Goal: Browse casually: Explore the website without a specific task or goal

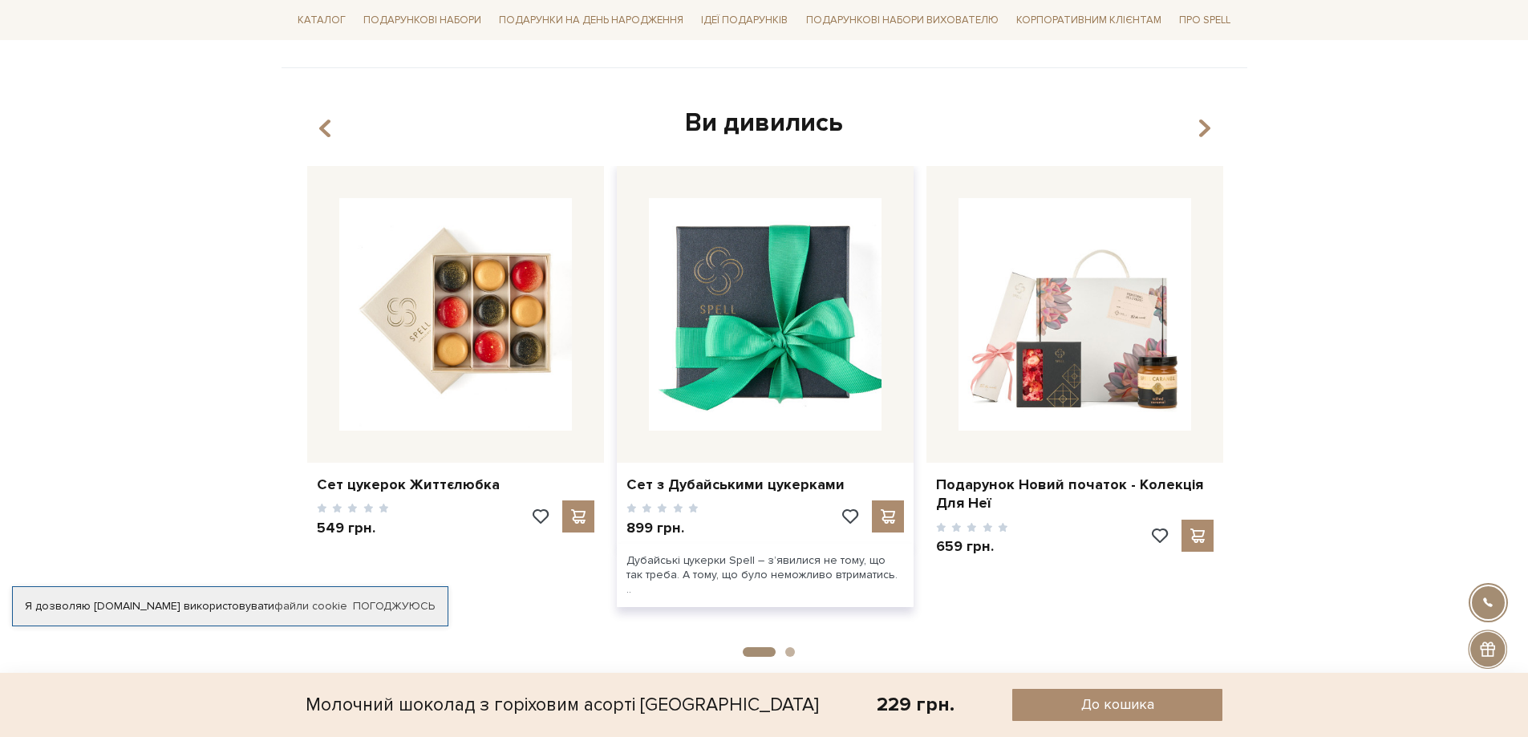
click at [810, 354] on img at bounding box center [765, 314] width 233 height 233
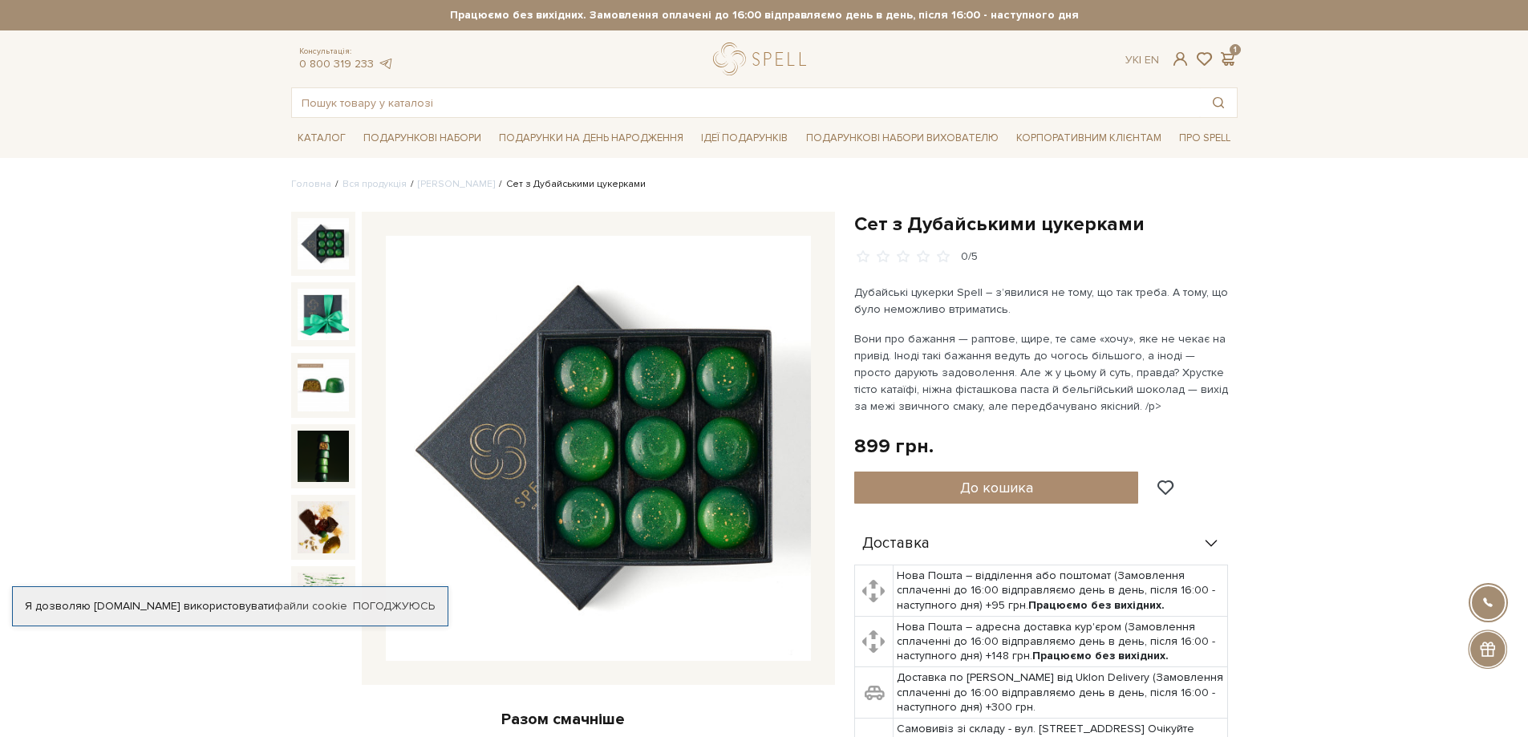
click at [641, 432] on img at bounding box center [598, 448] width 425 height 425
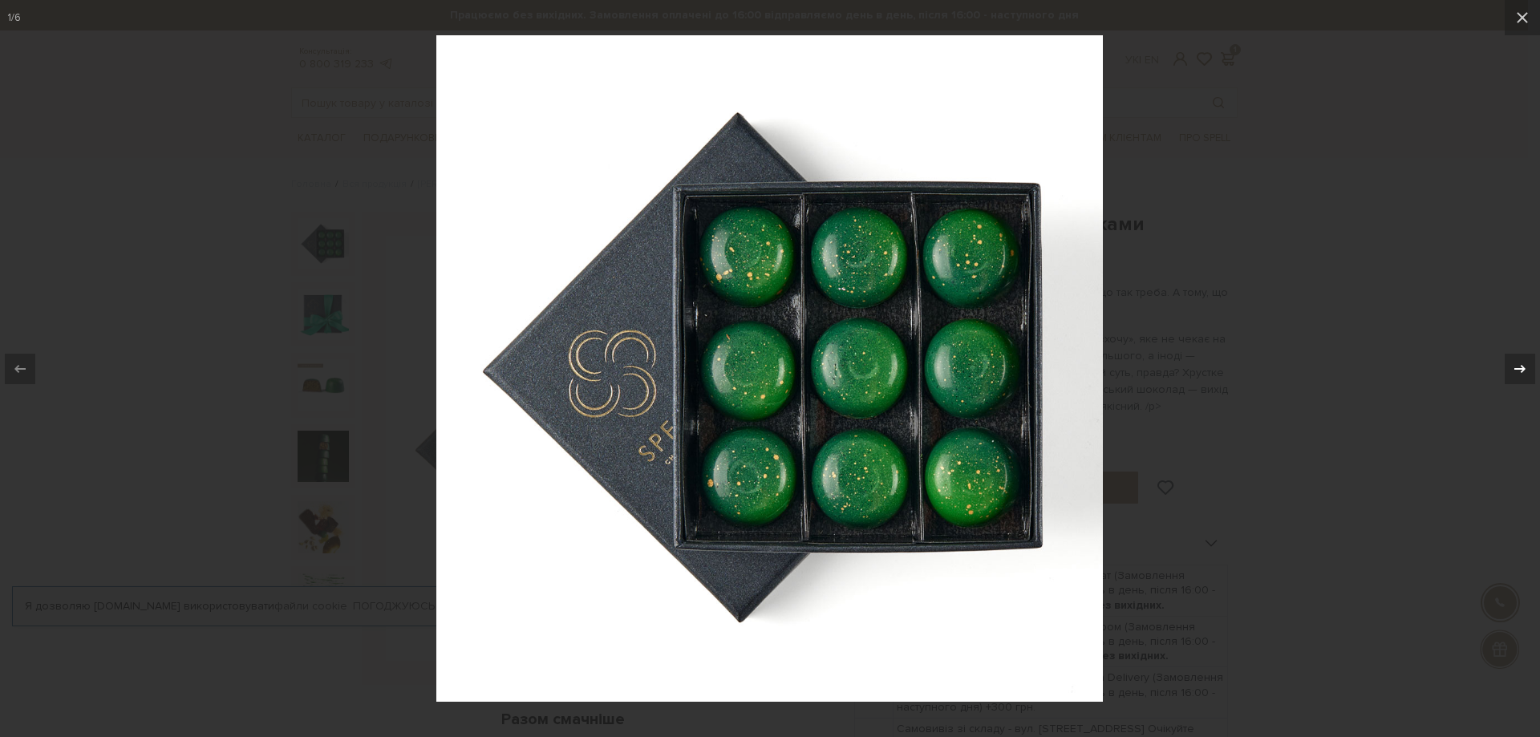
click at [1519, 379] on div at bounding box center [1520, 369] width 30 height 30
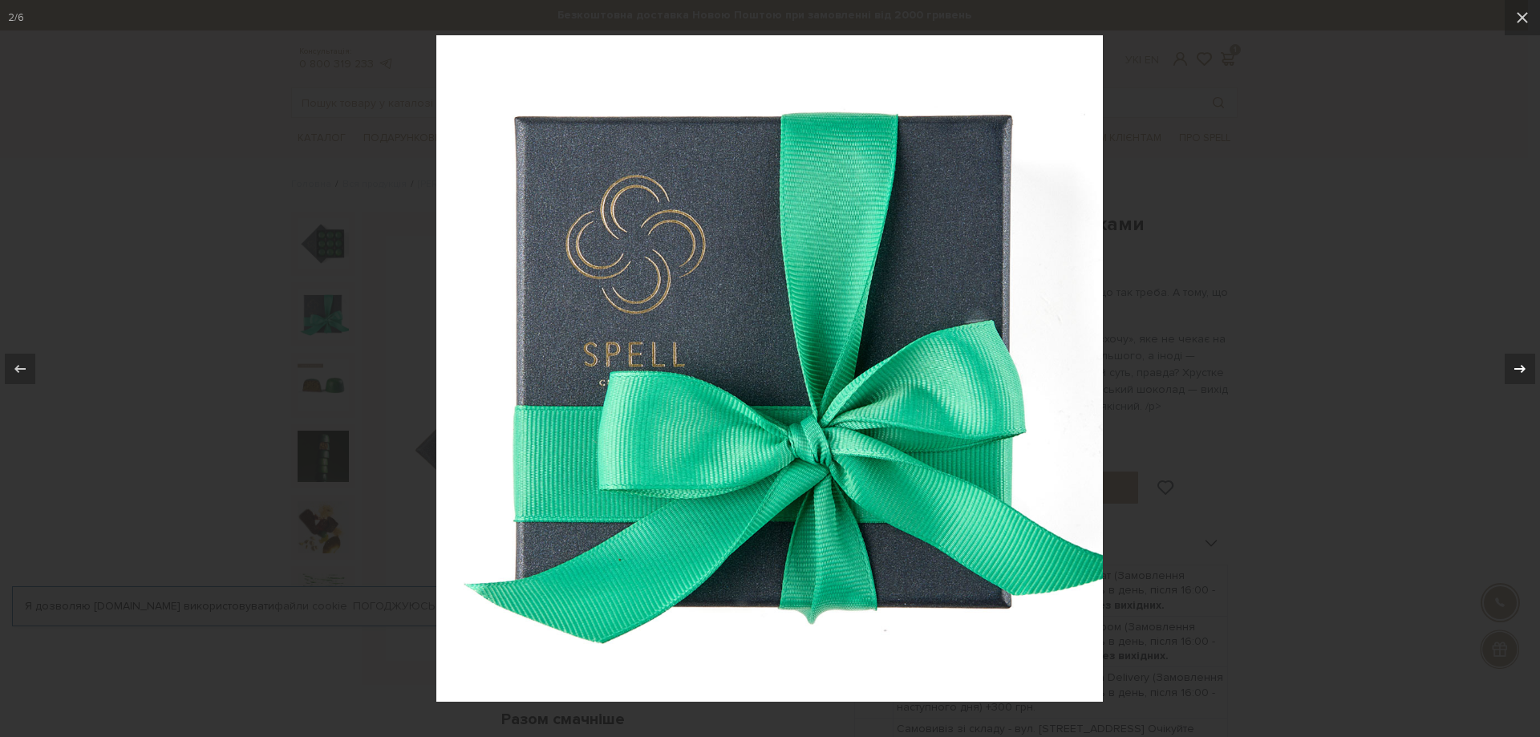
click at [1519, 379] on div at bounding box center [1520, 369] width 30 height 30
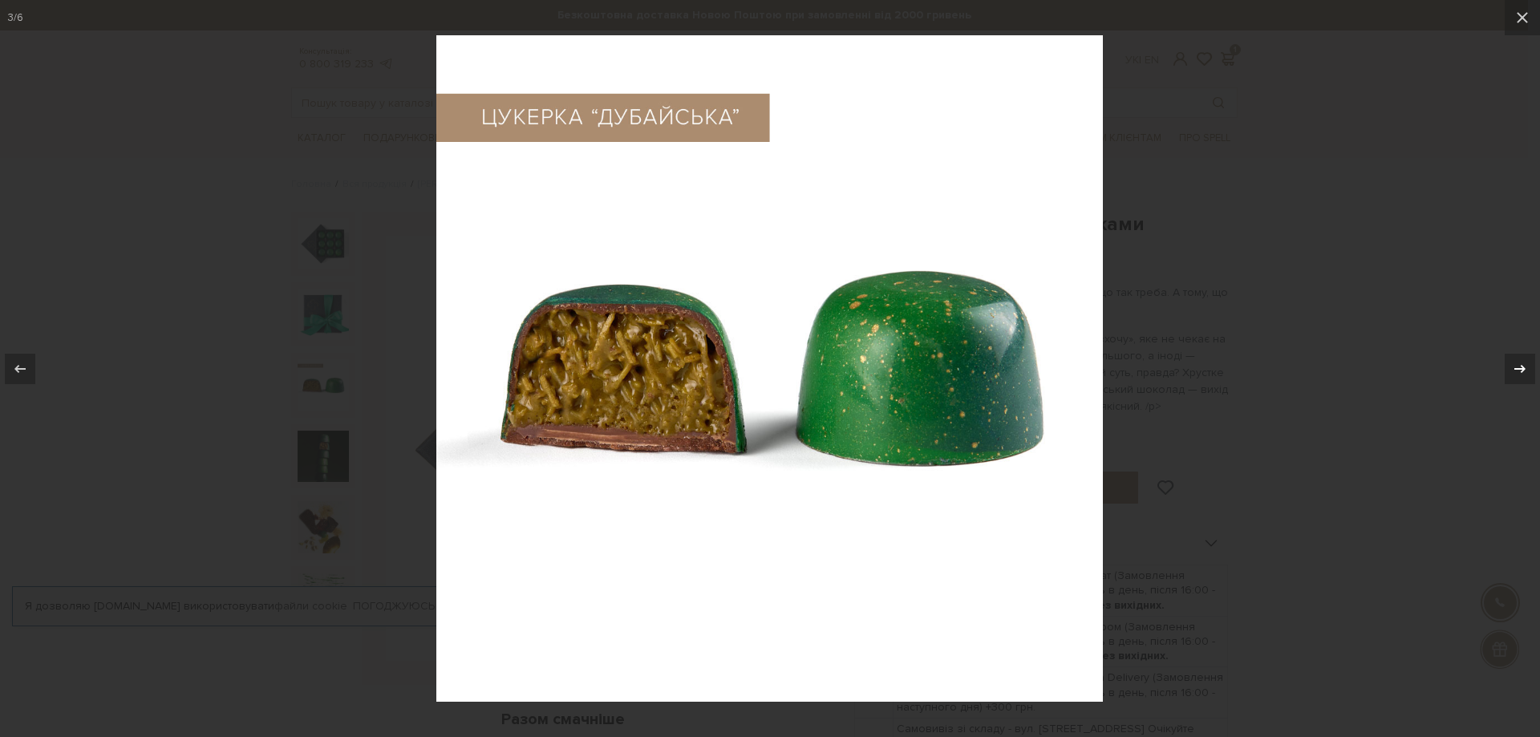
click at [1519, 379] on div "3 / 6" at bounding box center [770, 368] width 1540 height 737
click at [1519, 377] on icon at bounding box center [1520, 368] width 19 height 19
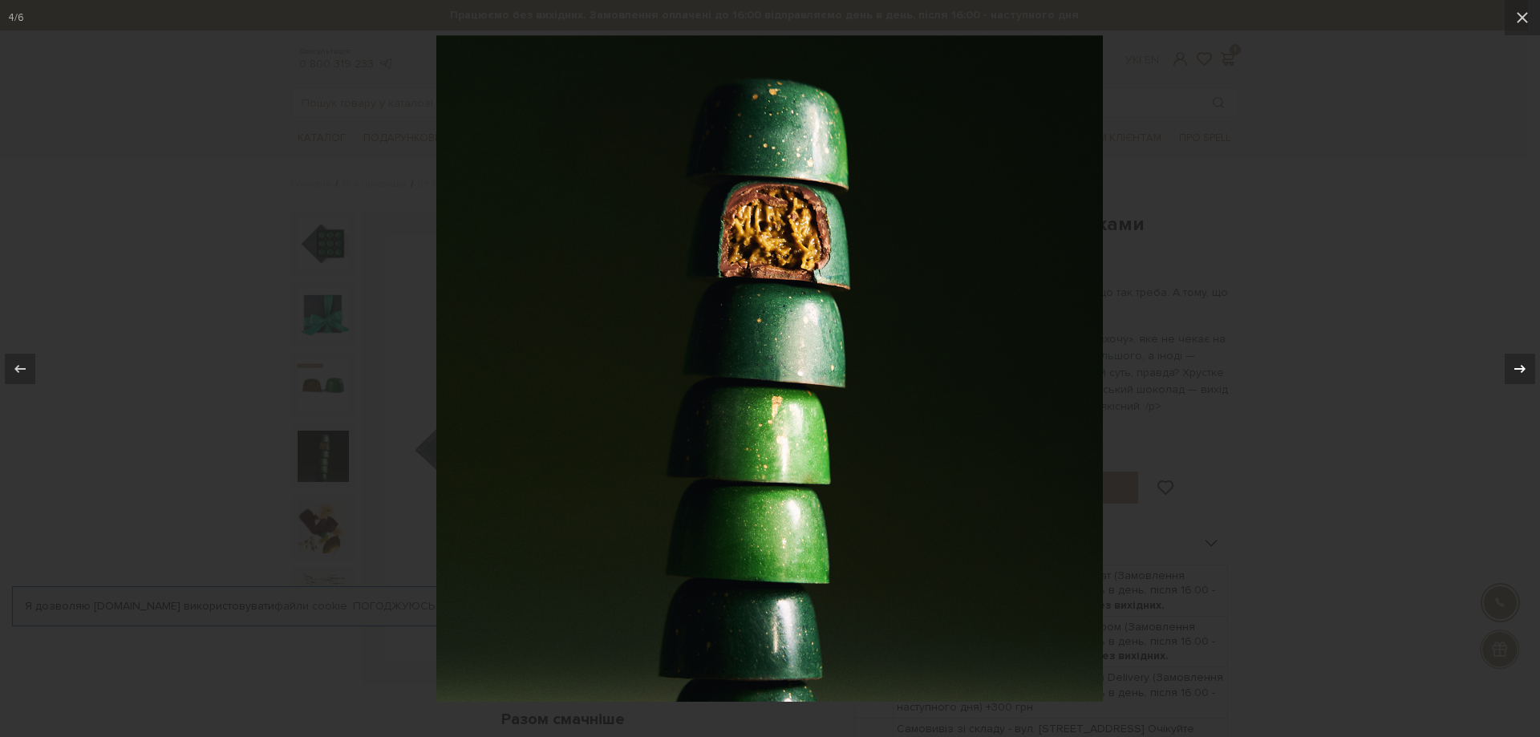
click at [1519, 377] on icon at bounding box center [1520, 368] width 19 height 19
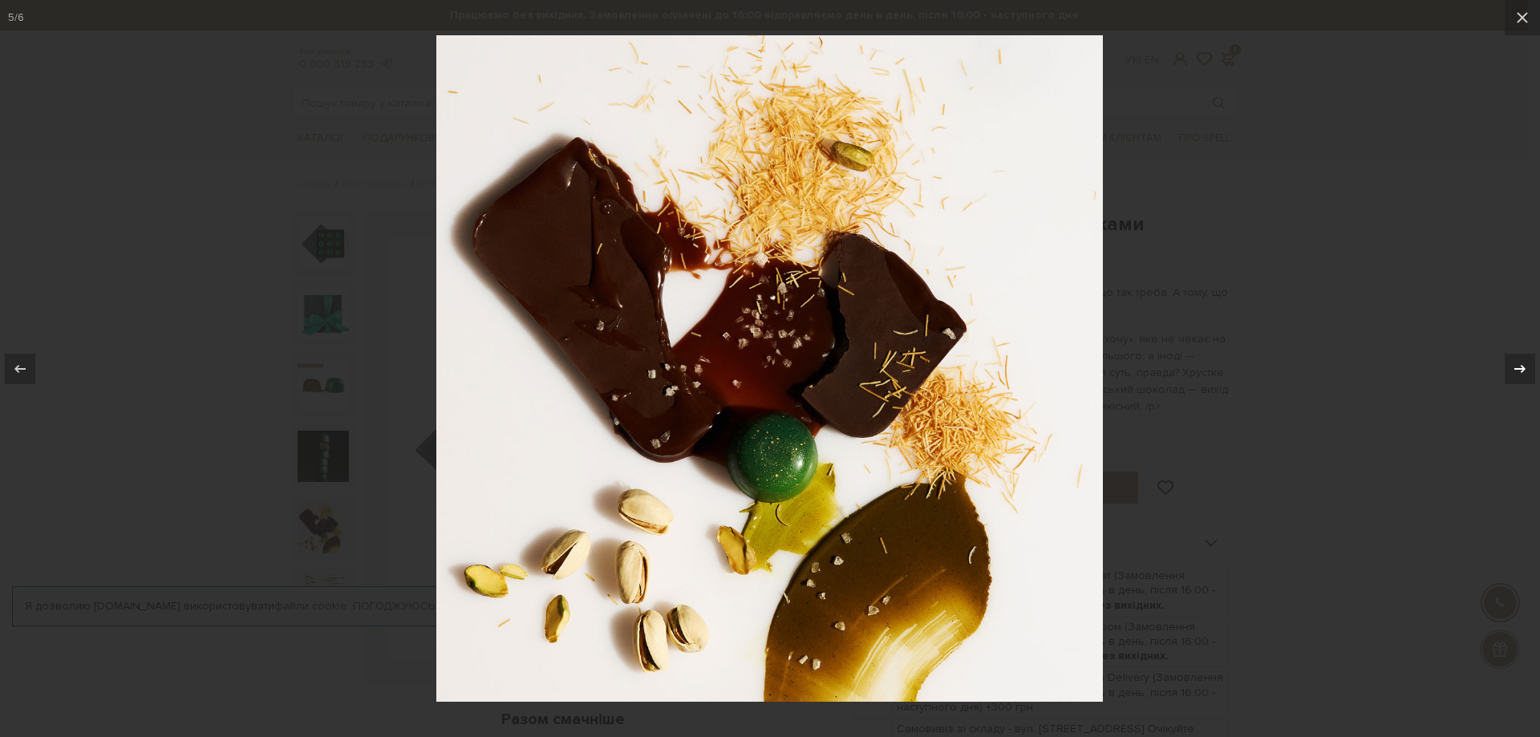
click at [1519, 377] on icon at bounding box center [1520, 368] width 19 height 19
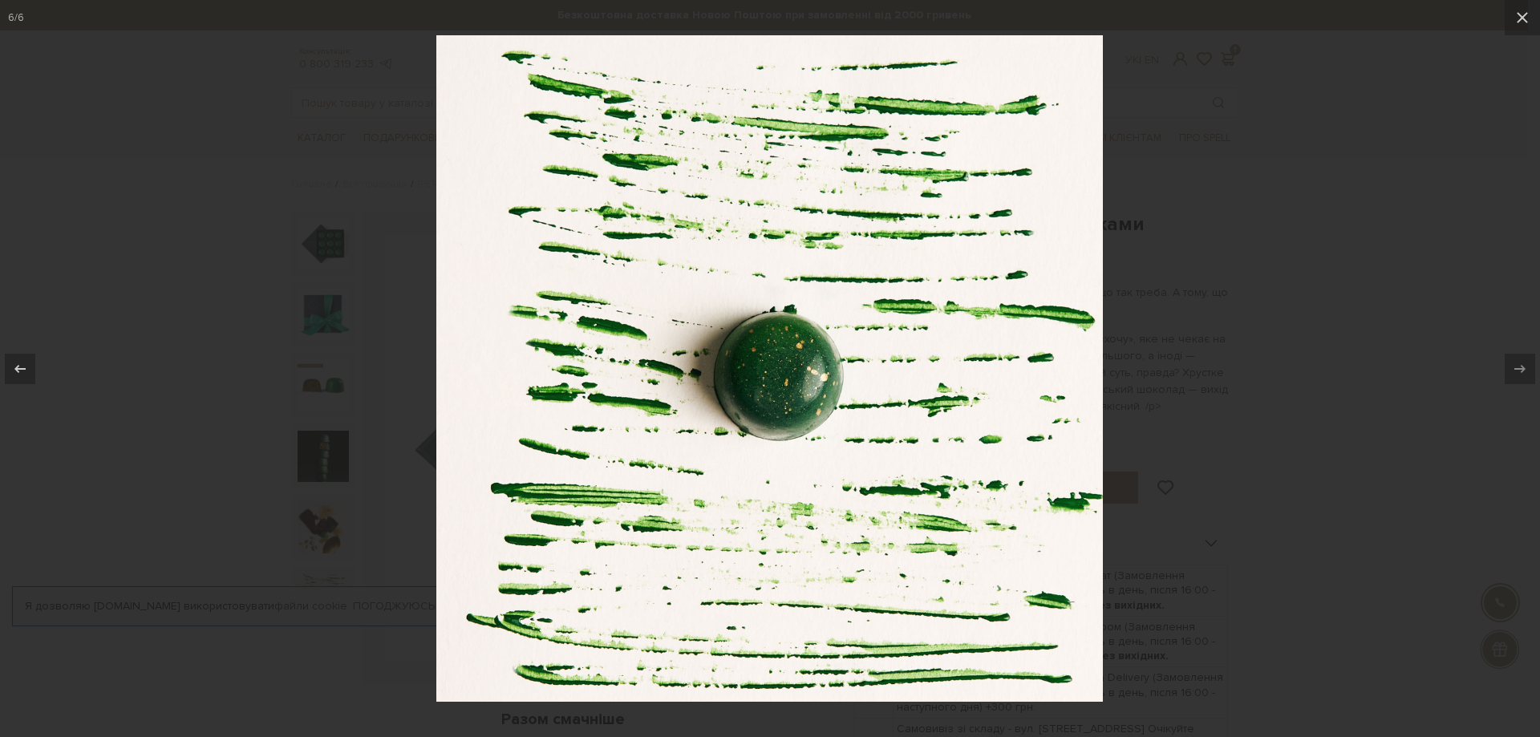
click at [1463, 442] on div at bounding box center [770, 368] width 1540 height 737
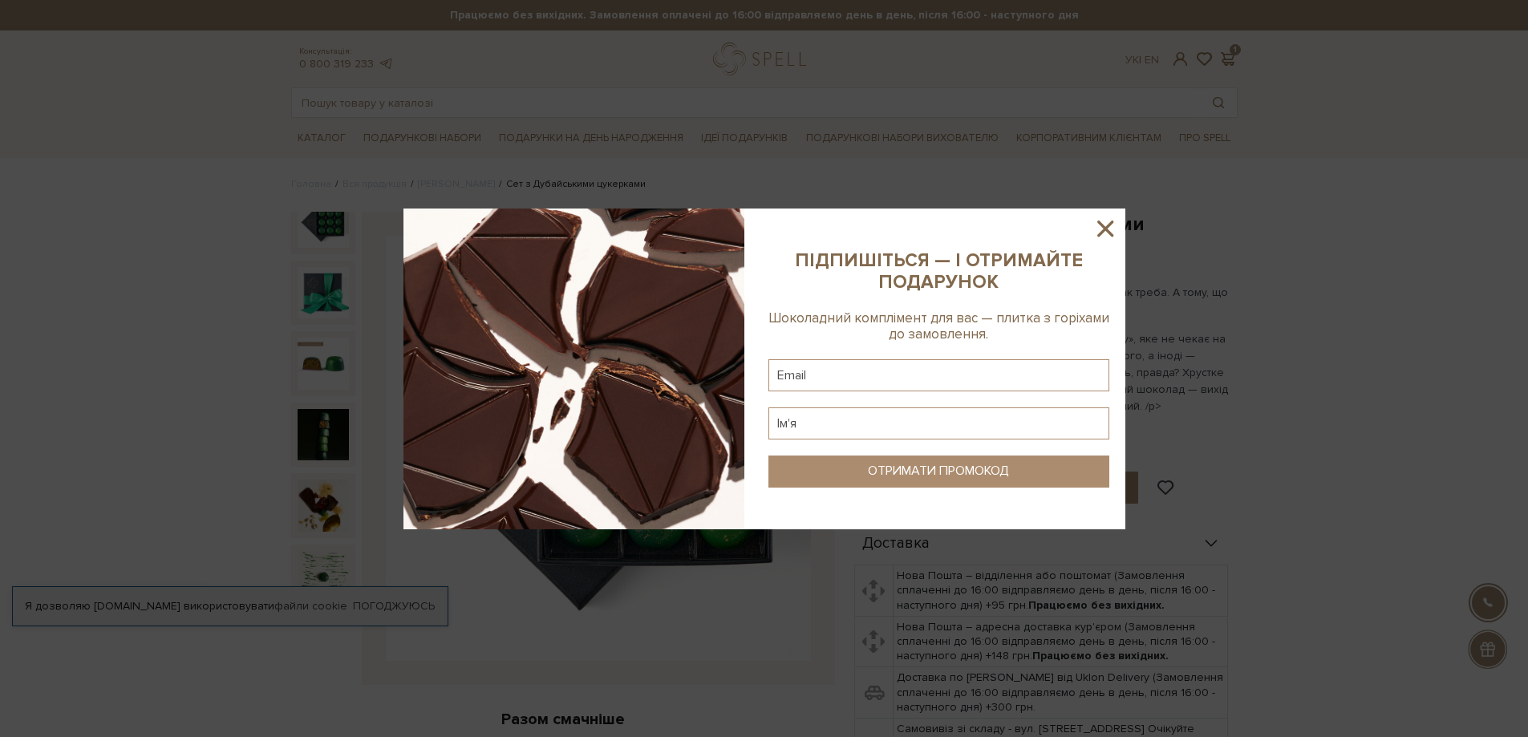
click at [1101, 220] on icon at bounding box center [1105, 228] width 27 height 27
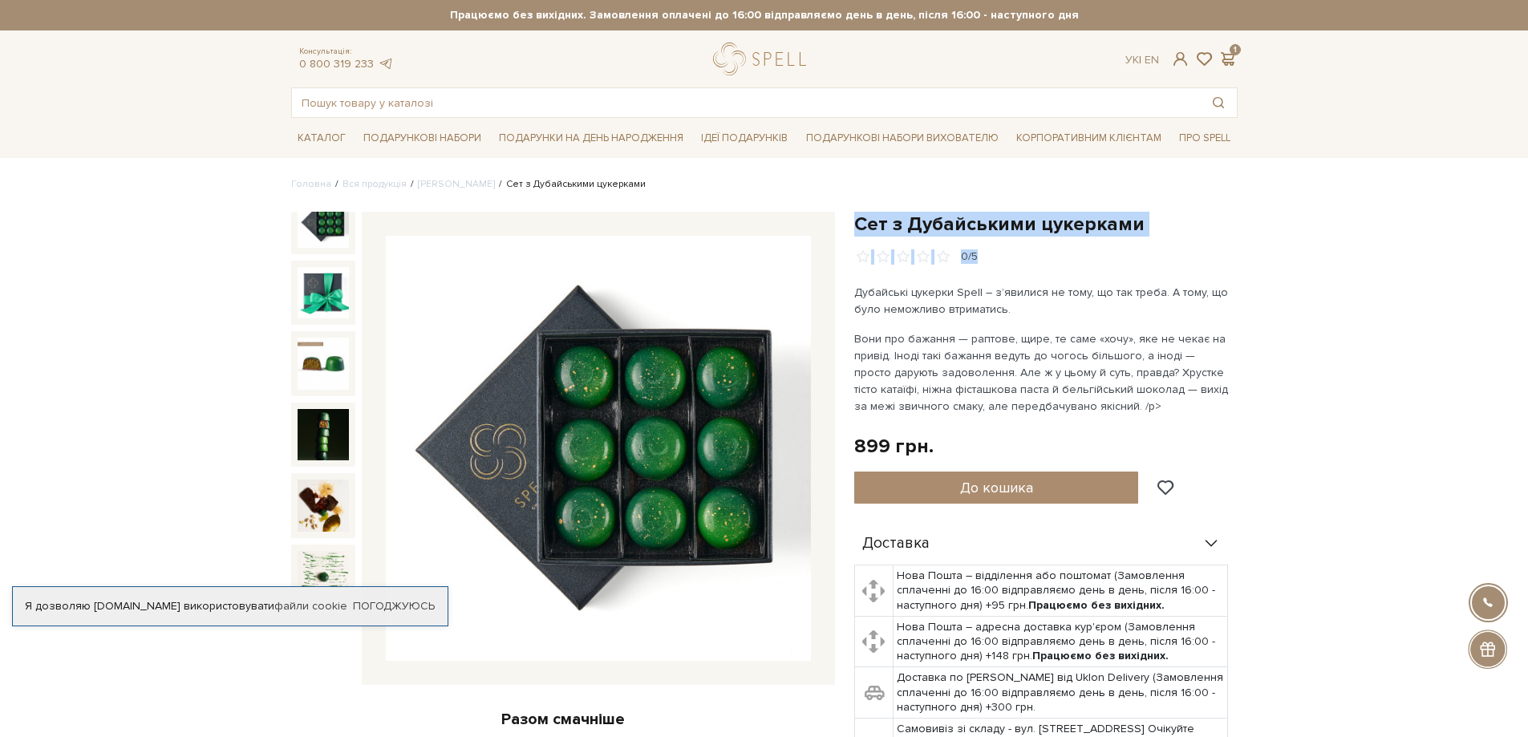
drag, startPoint x: 929, startPoint y: 227, endPoint x: 1152, endPoint y: 238, distance: 223.3
click at [1152, 238] on div "Сет з Дубайськими цукерками 0/5 Дубайські цукерки Spell – з’явилися не тому, що…" at bounding box center [1046, 663] width 403 height 903
click at [1106, 234] on h1 "Сет з Дубайськими цукерками" at bounding box center [1045, 224] width 383 height 25
drag, startPoint x: 1136, startPoint y: 225, endPoint x: 860, endPoint y: 225, distance: 276.0
click at [860, 225] on h1 "Сет з Дубайськими цукерками" at bounding box center [1045, 224] width 383 height 25
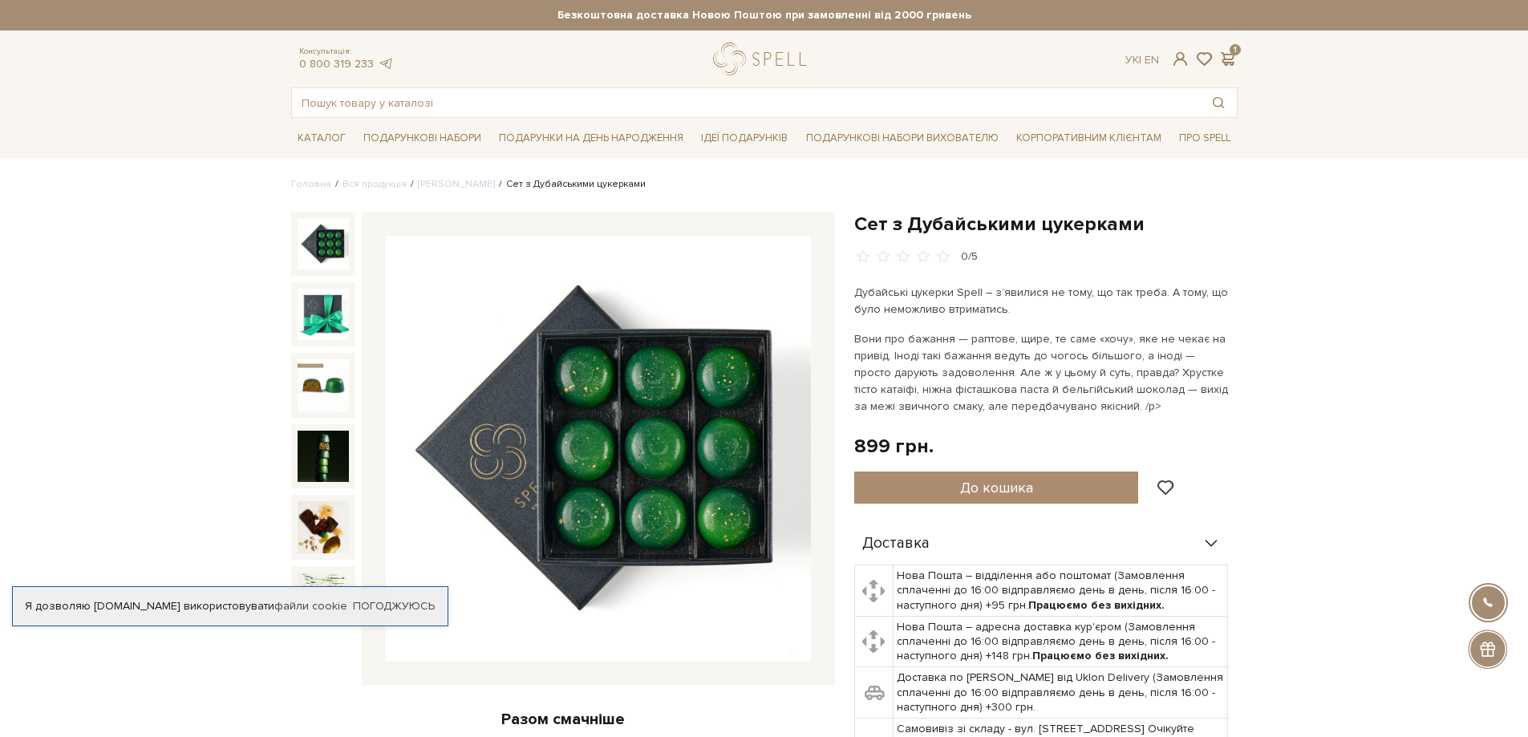
click at [692, 461] on img at bounding box center [598, 448] width 425 height 425
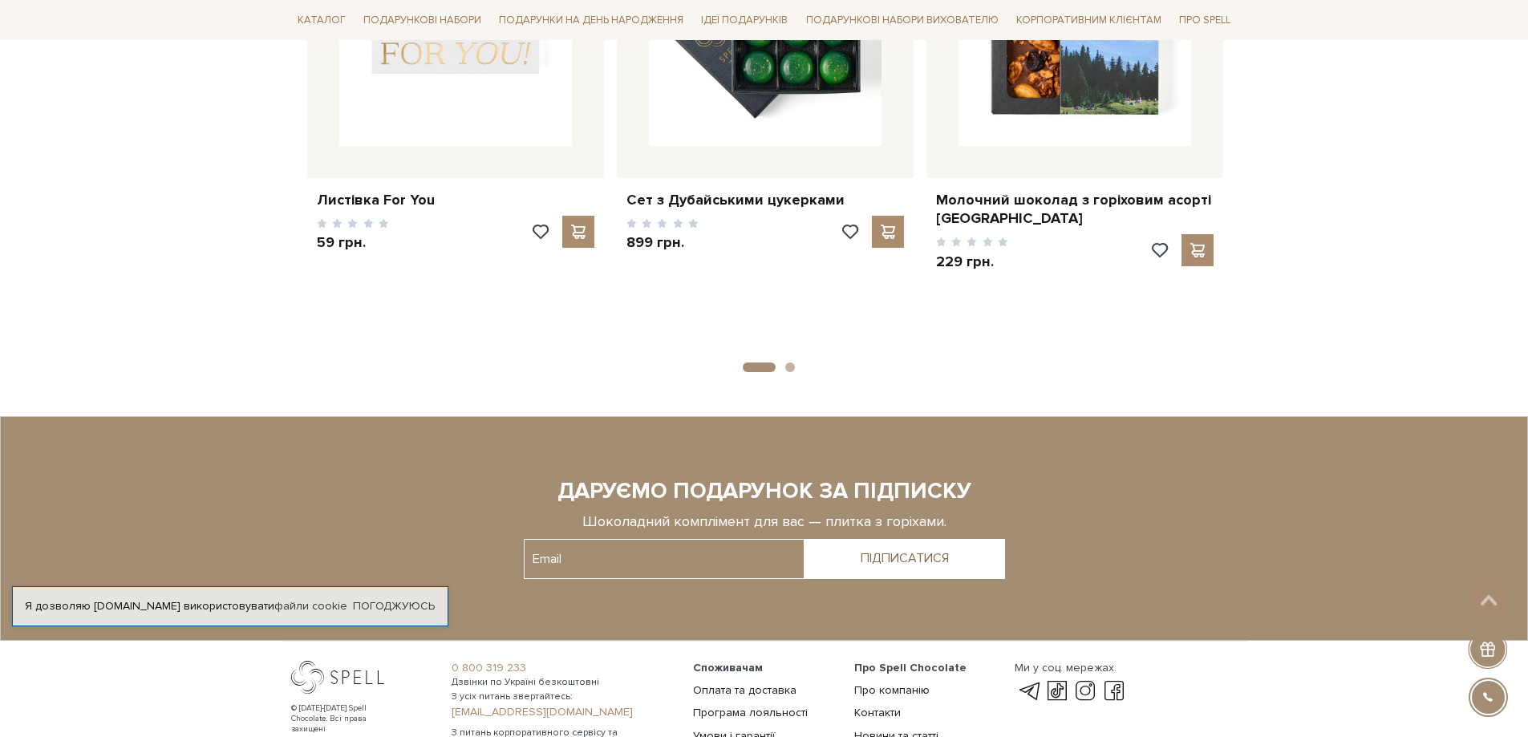
scroll to position [2445, 0]
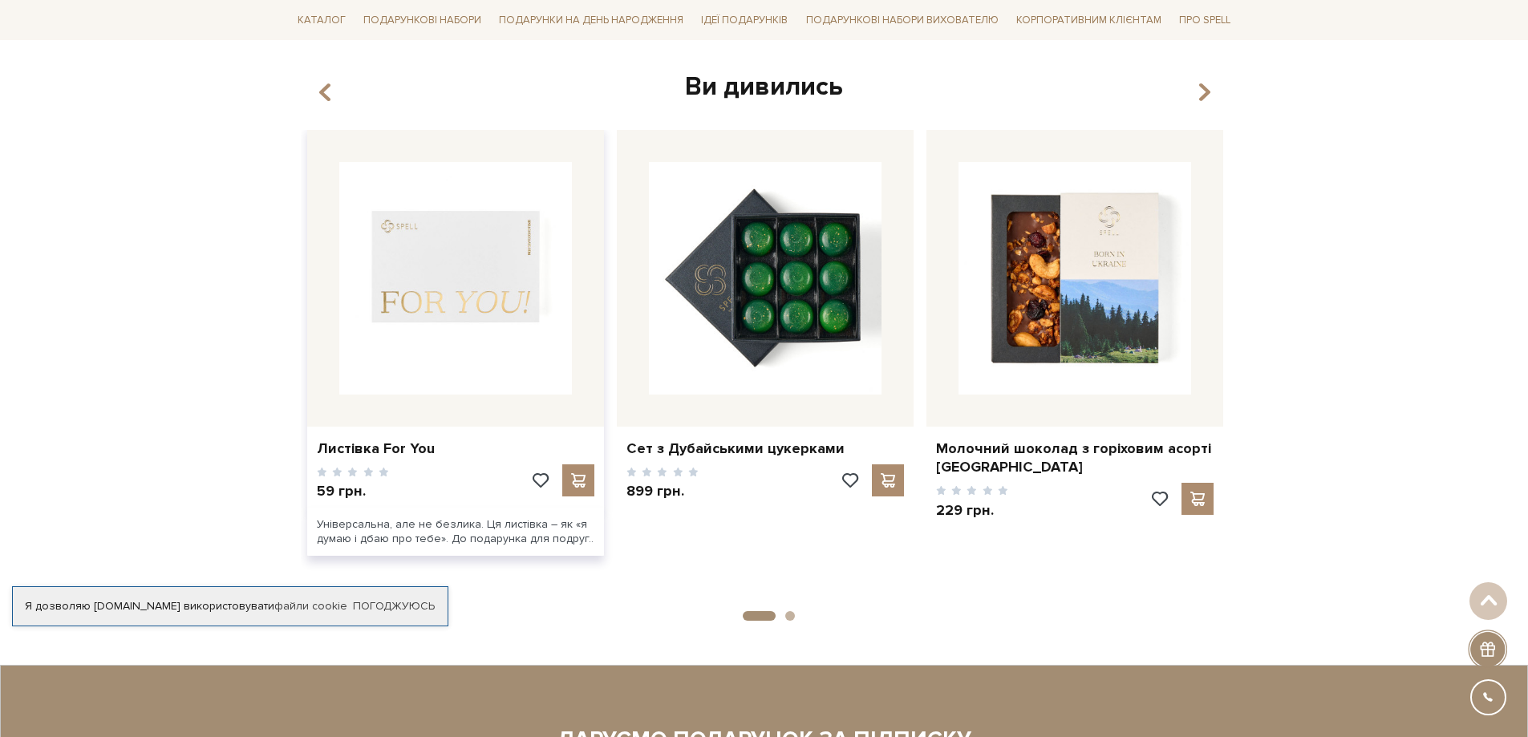
click at [513, 252] on img at bounding box center [455, 278] width 233 height 233
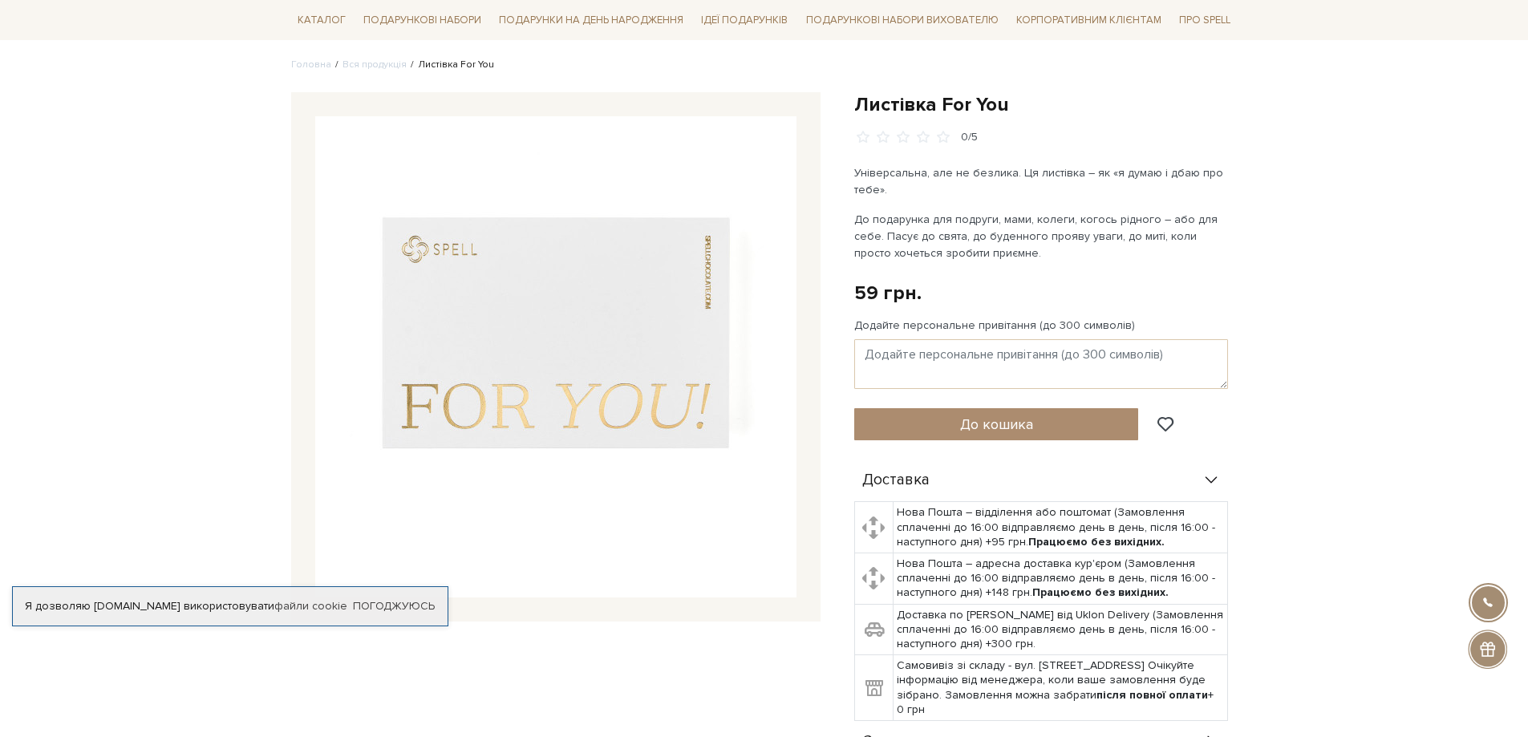
scroll to position [241, 0]
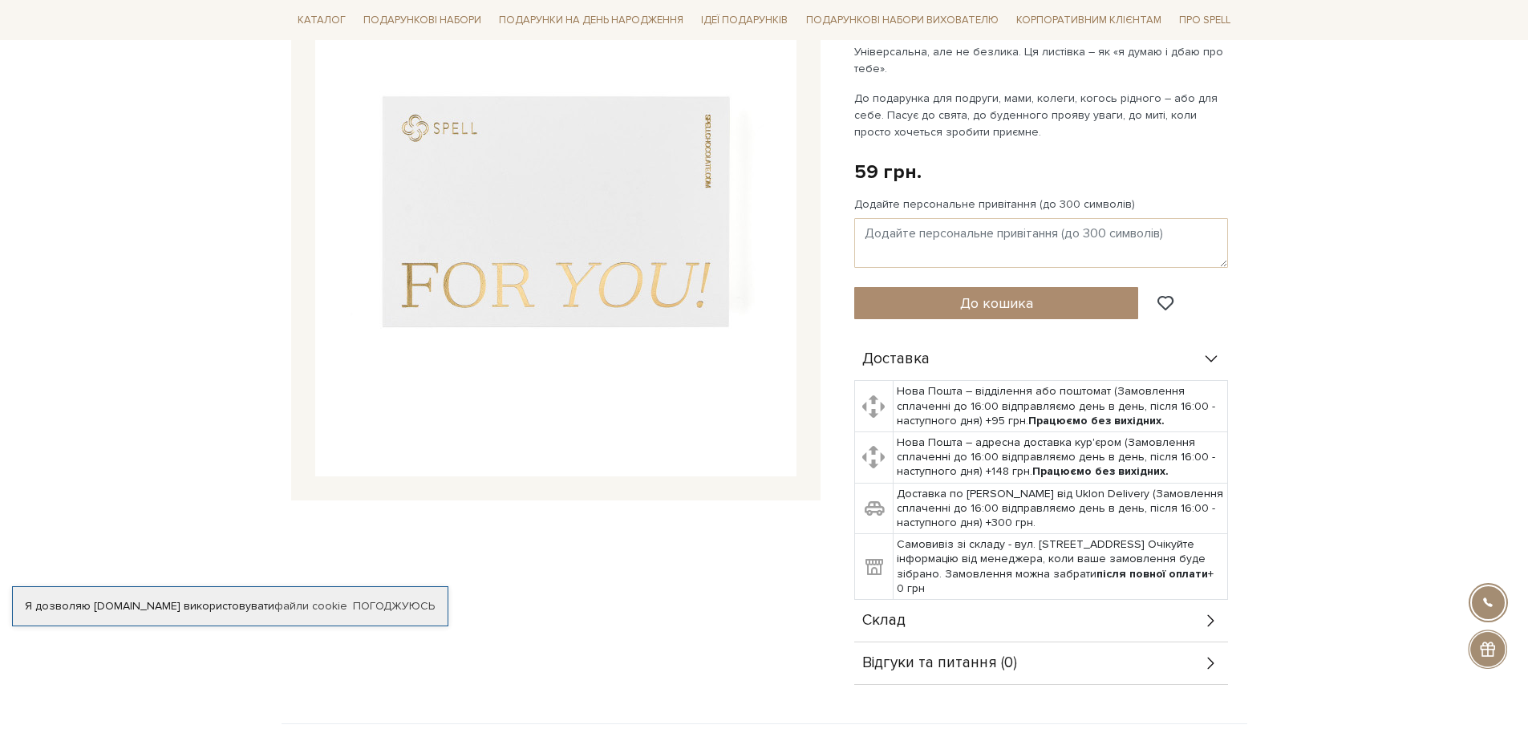
click at [577, 302] on img at bounding box center [555, 235] width 481 height 481
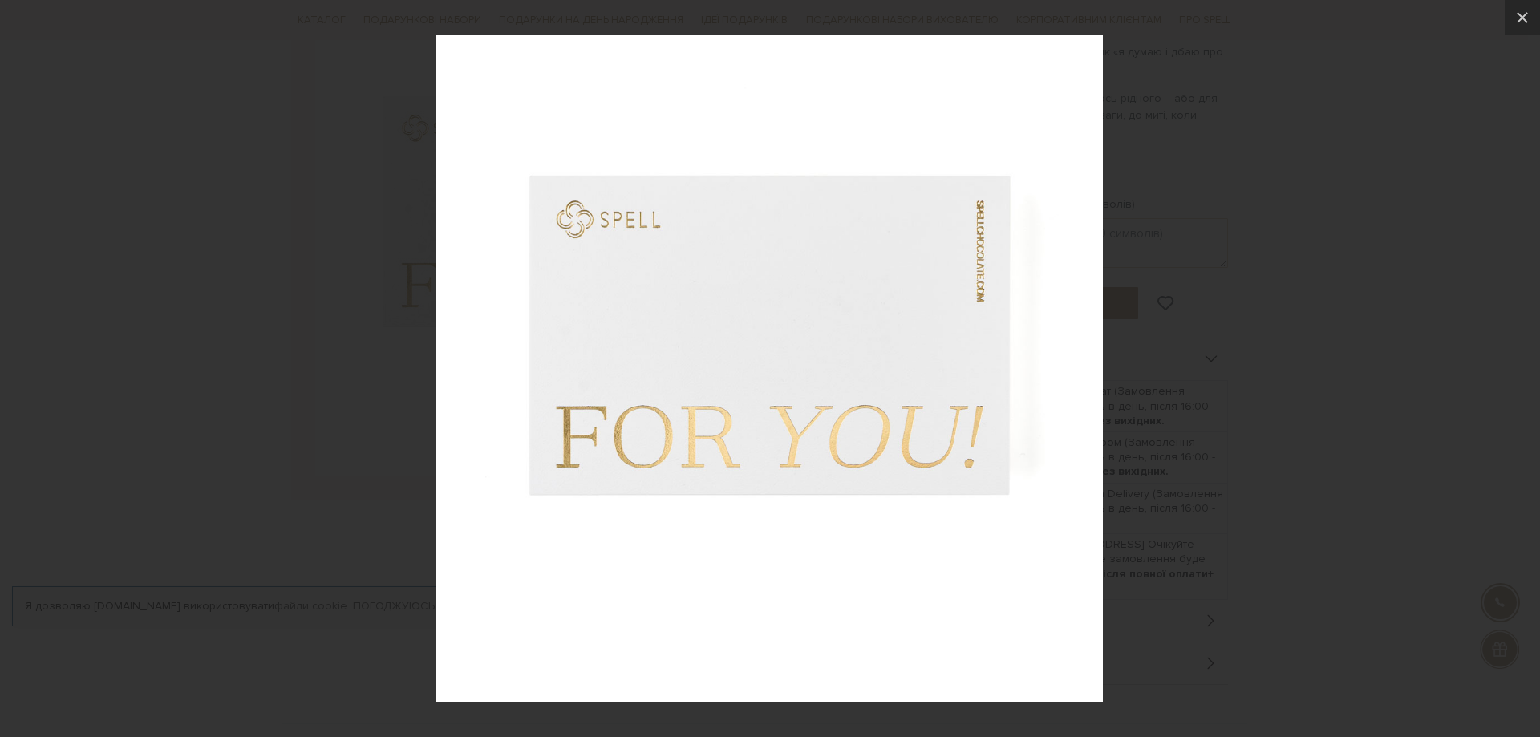
click at [720, 375] on img at bounding box center [769, 368] width 667 height 667
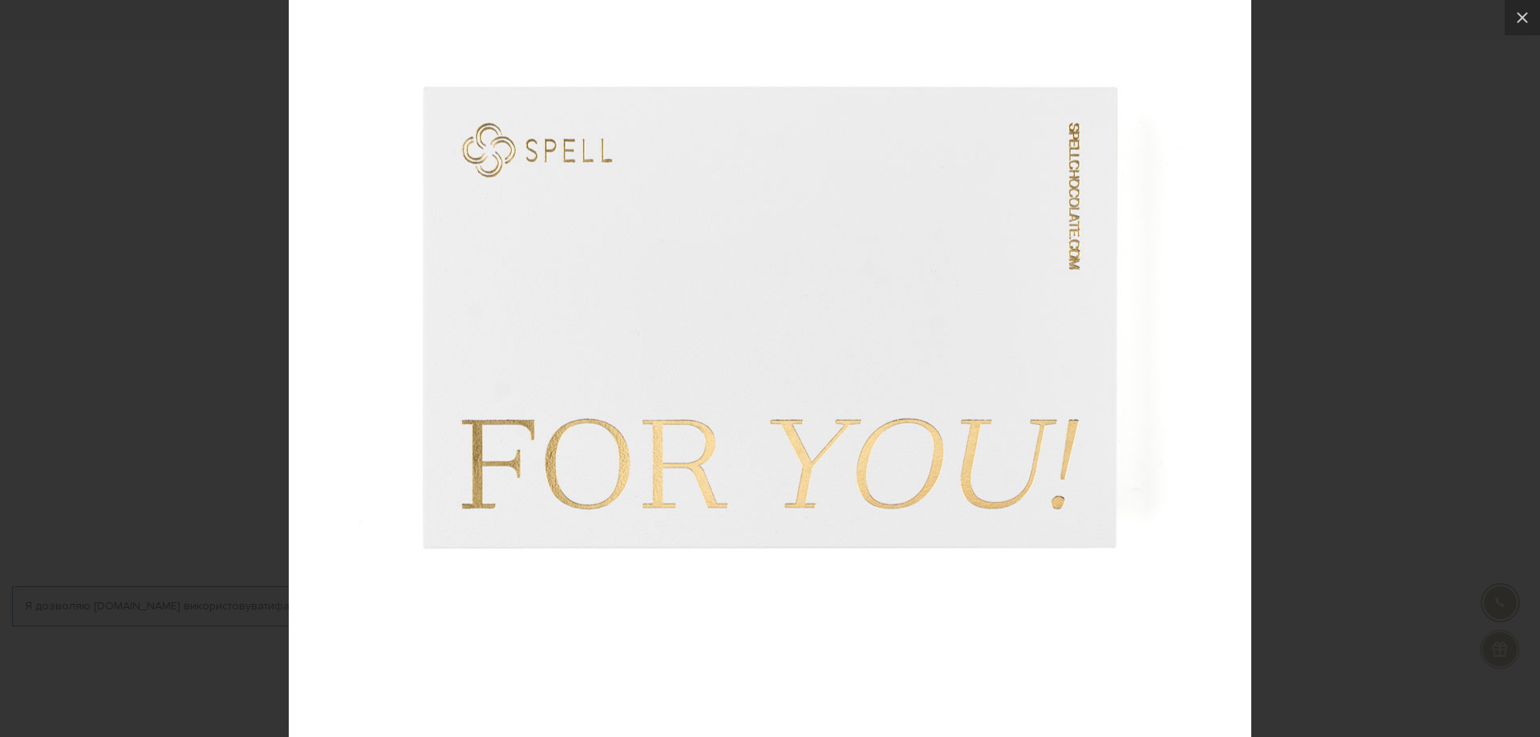
click at [720, 375] on img at bounding box center [770, 365] width 963 height 963
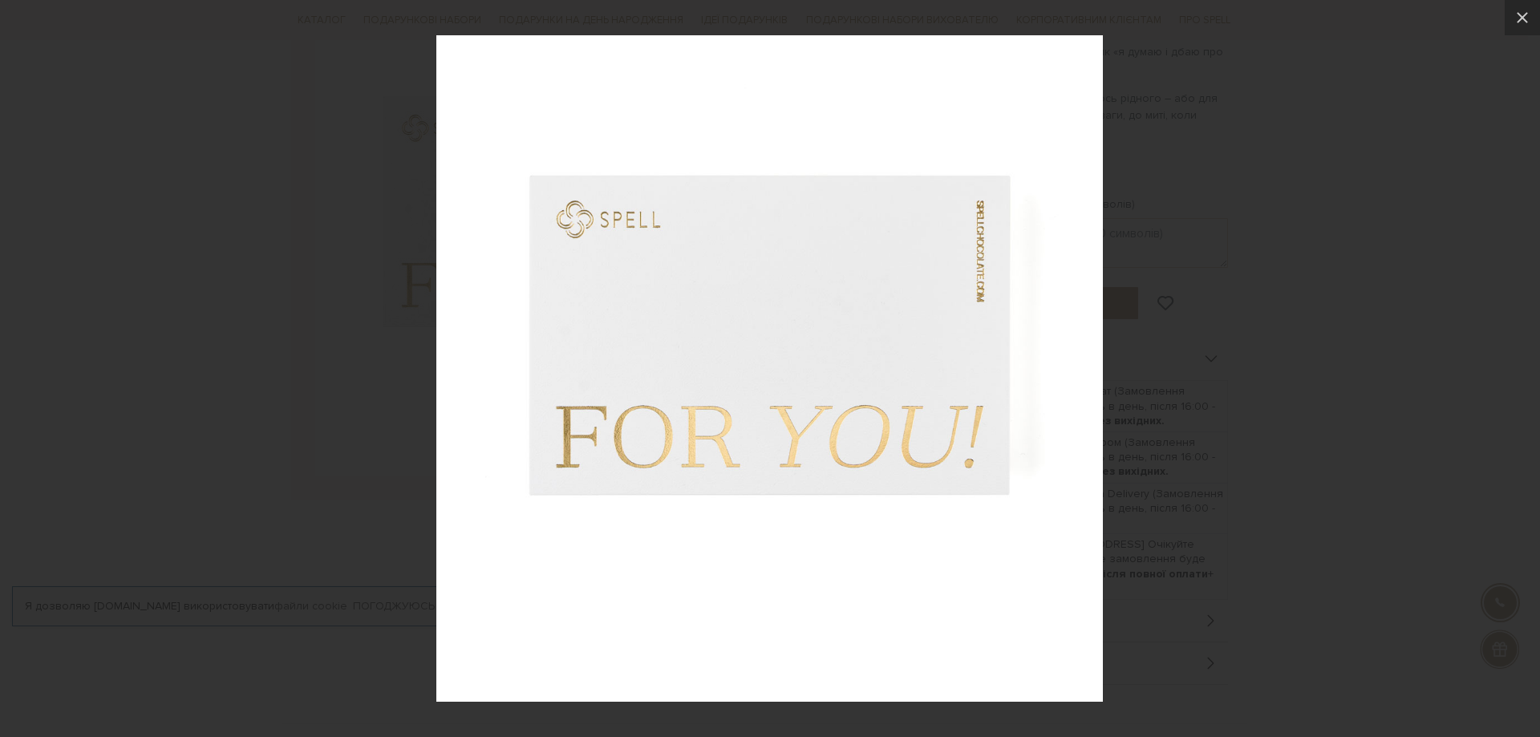
click at [1338, 429] on div at bounding box center [770, 368] width 1540 height 737
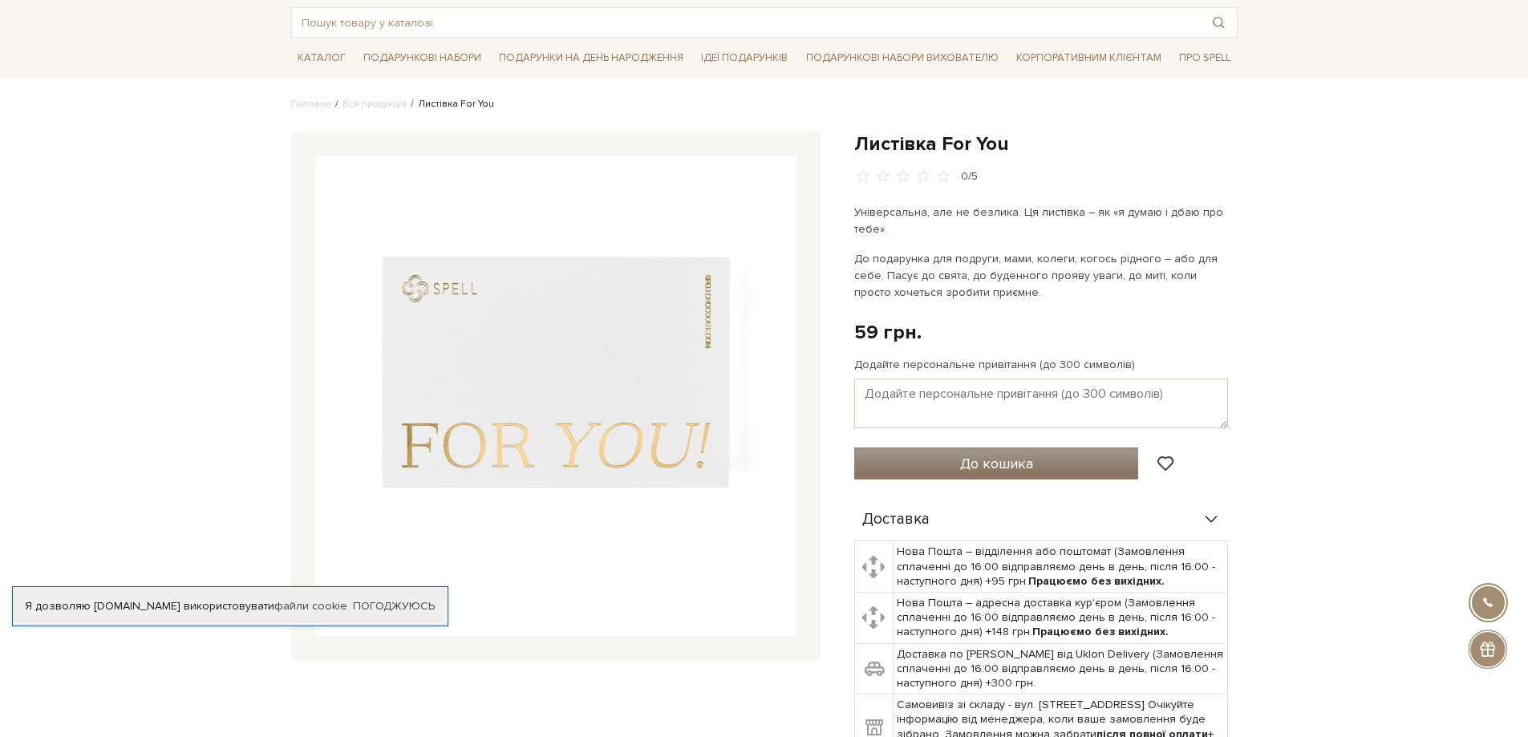
scroll to position [0, 0]
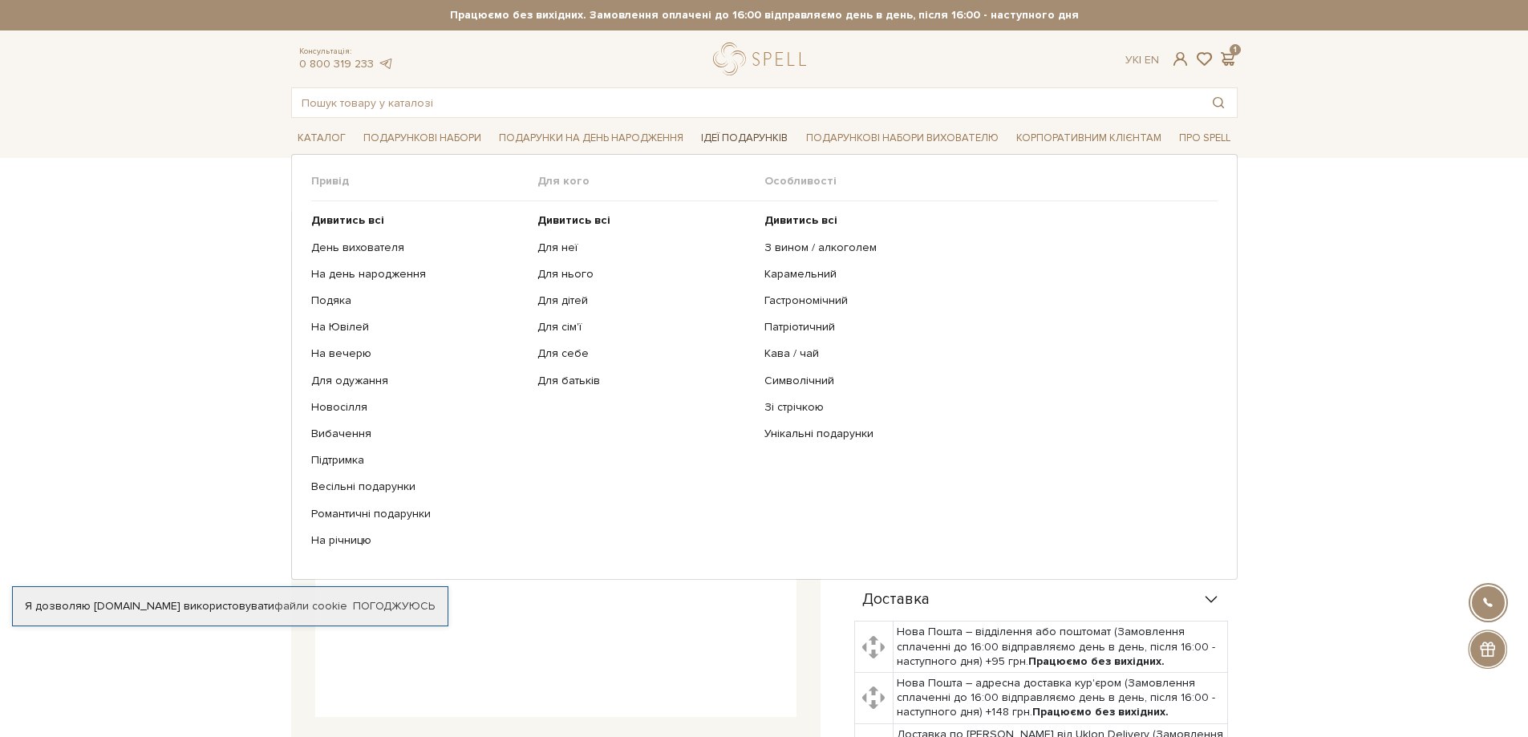
click at [719, 128] on link "Ідеї подарунків" at bounding box center [744, 138] width 99 height 25
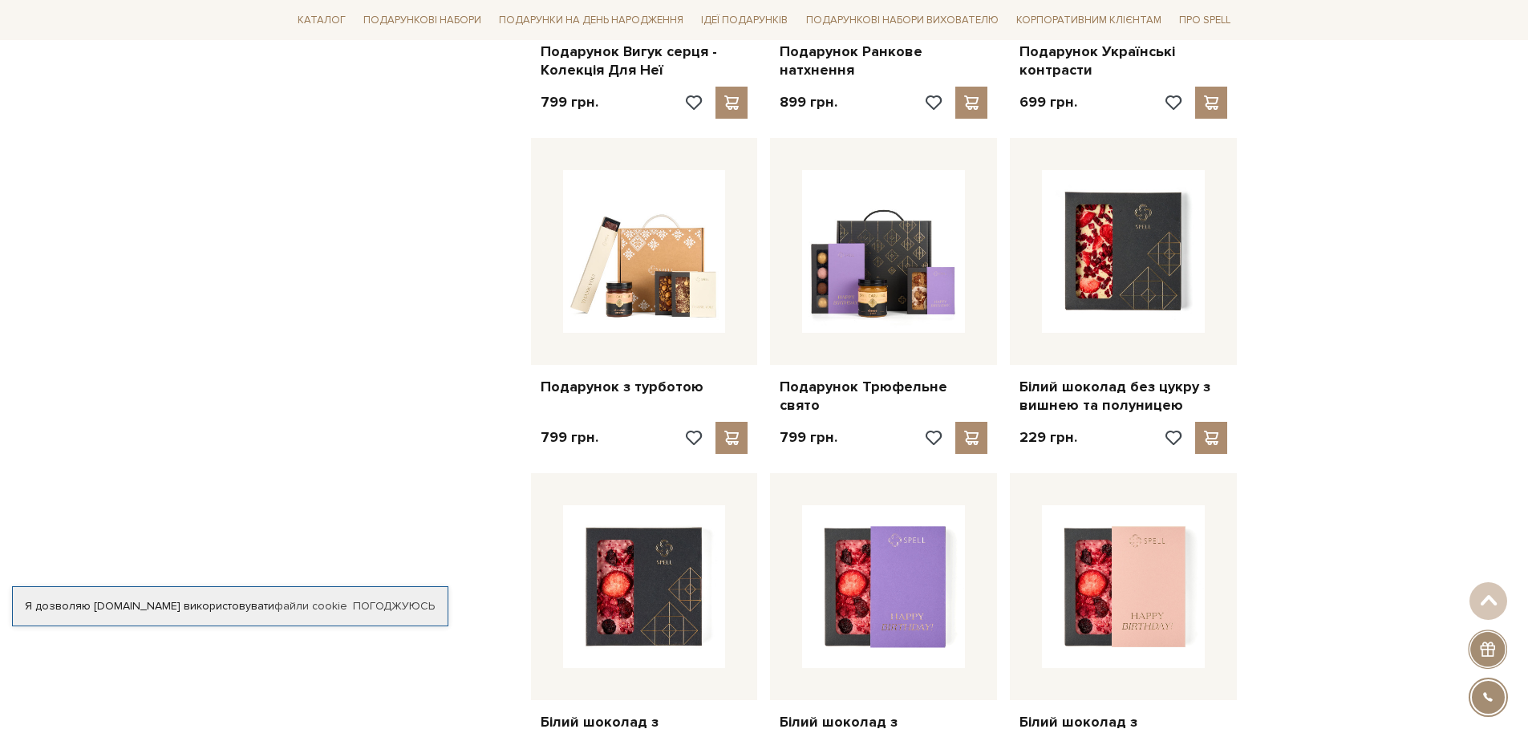
scroll to position [1203, 0]
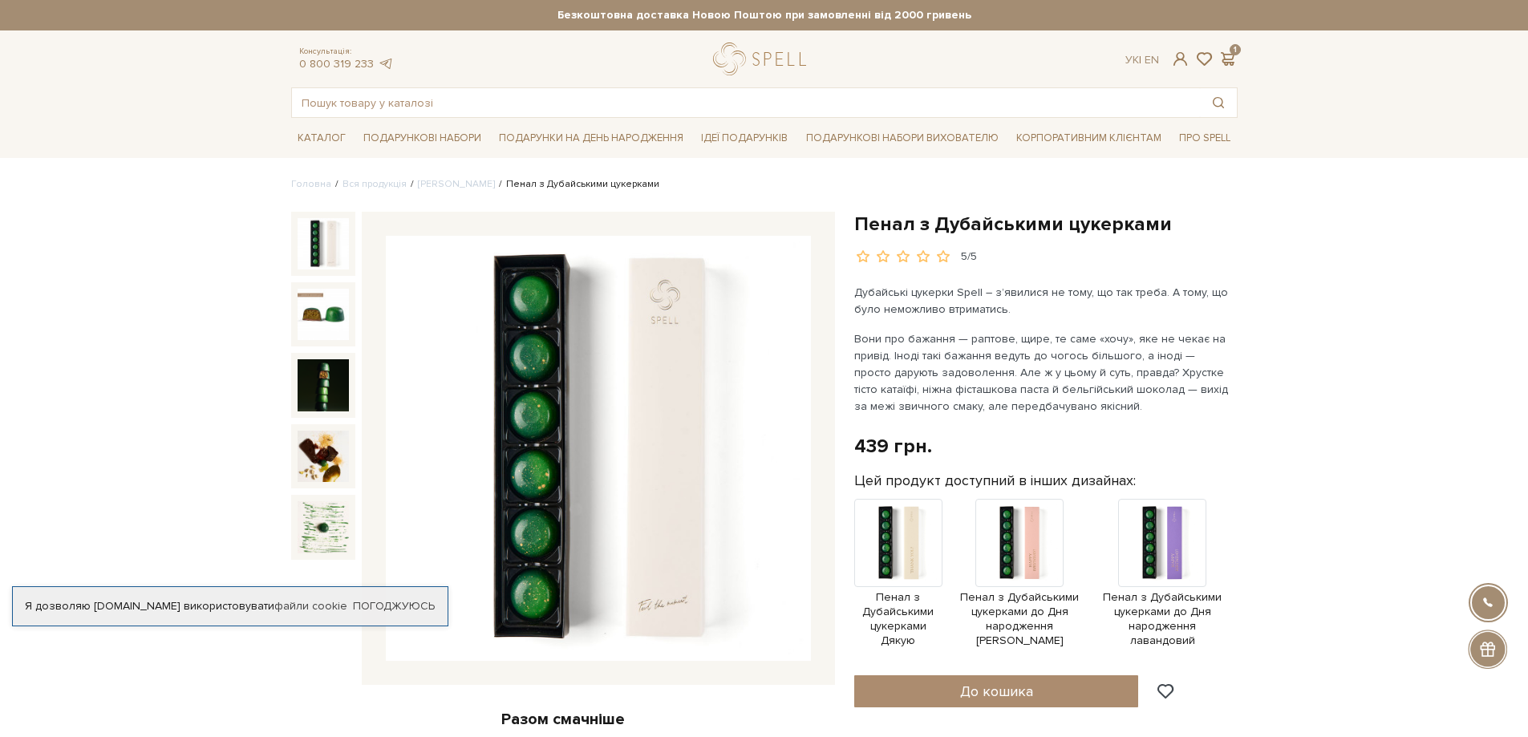
click at [667, 508] on img at bounding box center [598, 448] width 425 height 425
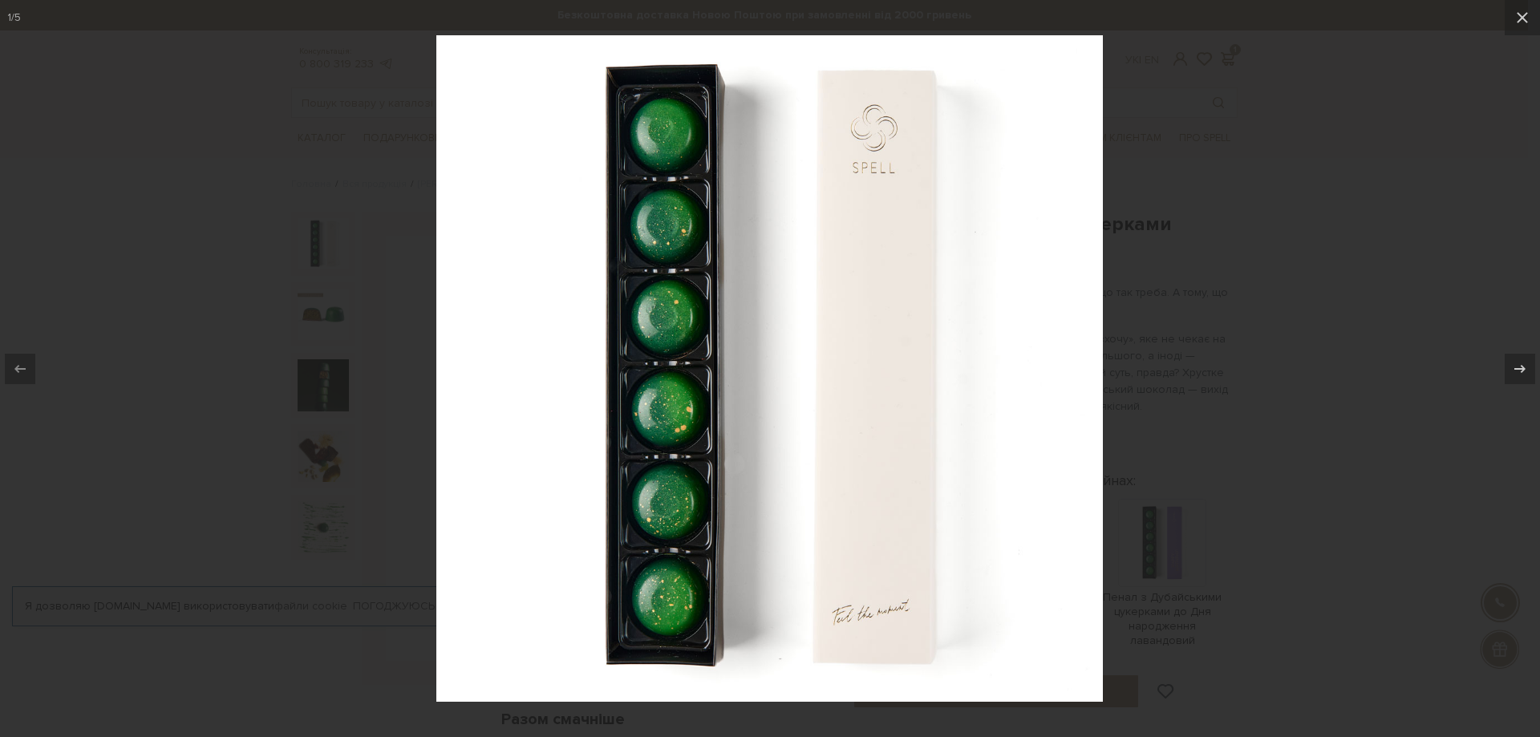
click at [875, 638] on img at bounding box center [769, 368] width 667 height 667
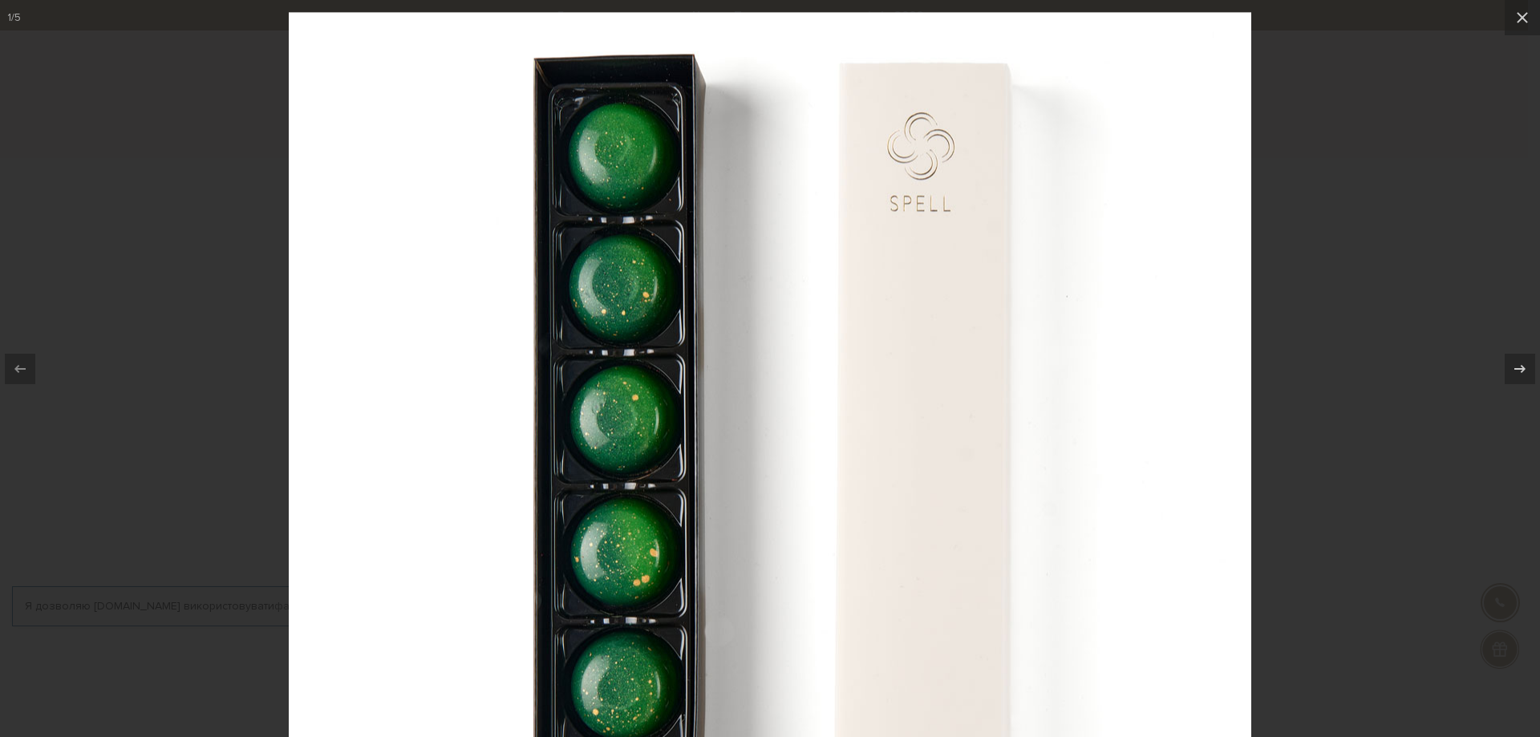
drag, startPoint x: 904, startPoint y: 383, endPoint x: 896, endPoint y: 544, distance: 161.5
click at [896, 544] on img at bounding box center [770, 493] width 963 height 963
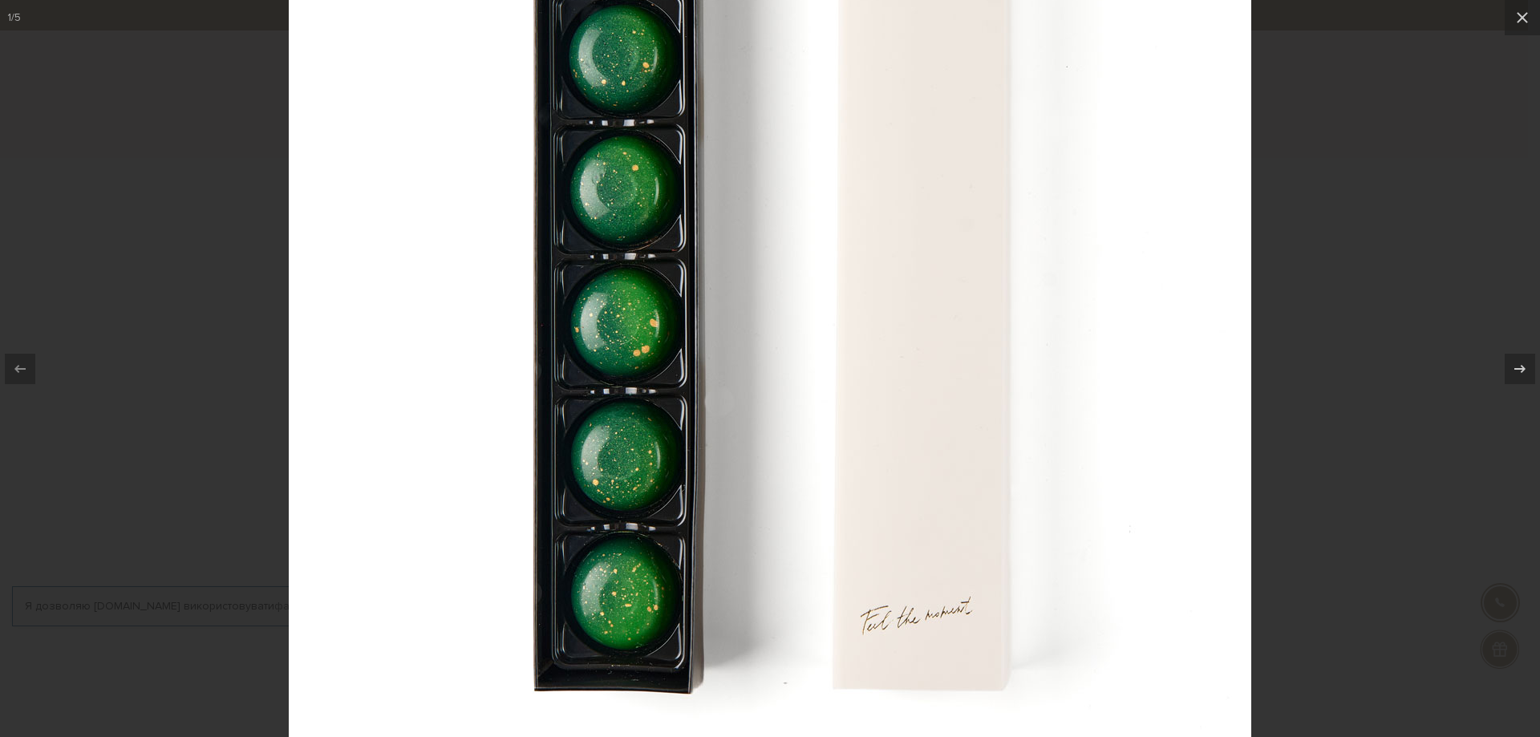
drag, startPoint x: 896, startPoint y: 538, endPoint x: 888, endPoint y: 273, distance: 264.9
click at [889, 287] on img at bounding box center [770, 264] width 963 height 963
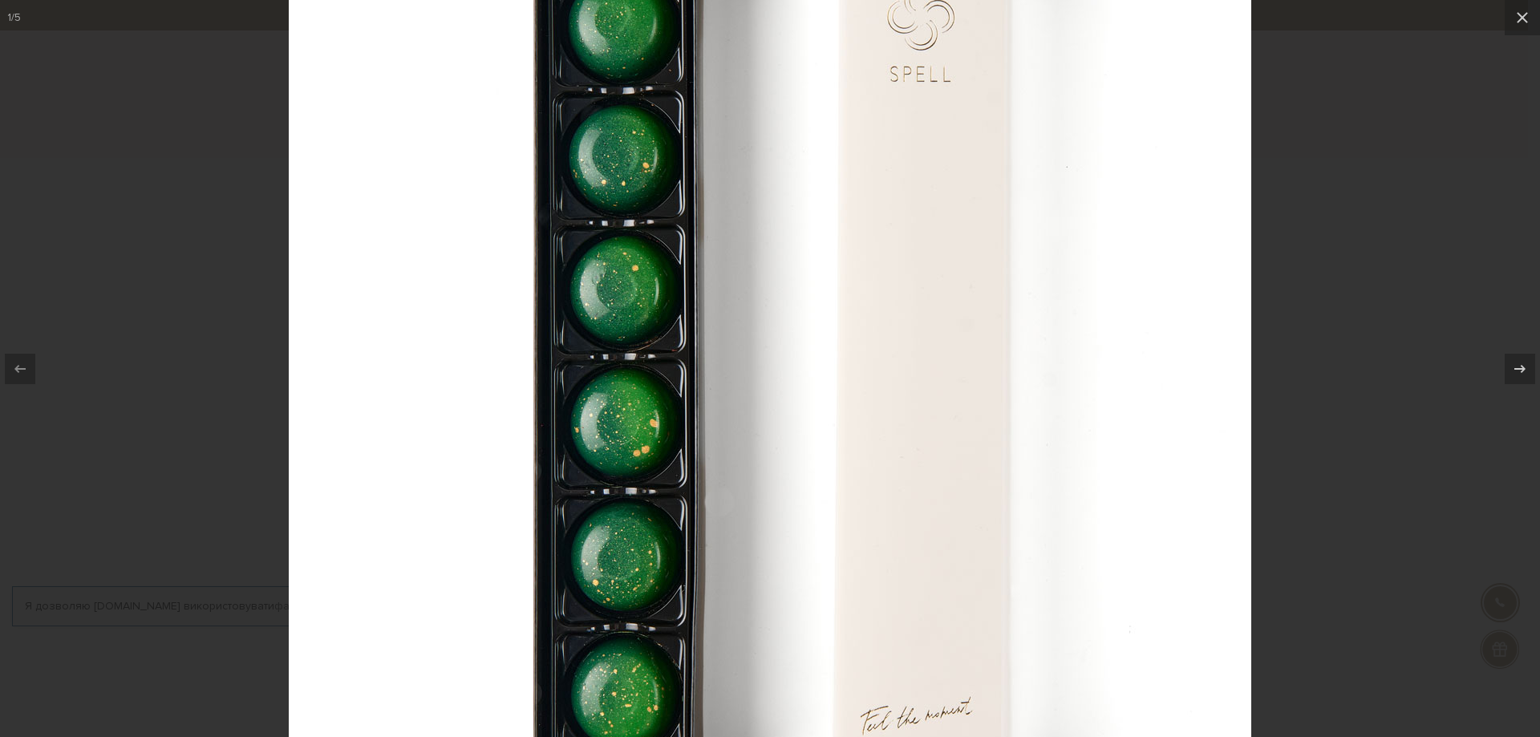
drag, startPoint x: 889, startPoint y: 298, endPoint x: 893, endPoint y: 389, distance: 90.7
click at [893, 389] on img at bounding box center [770, 364] width 963 height 963
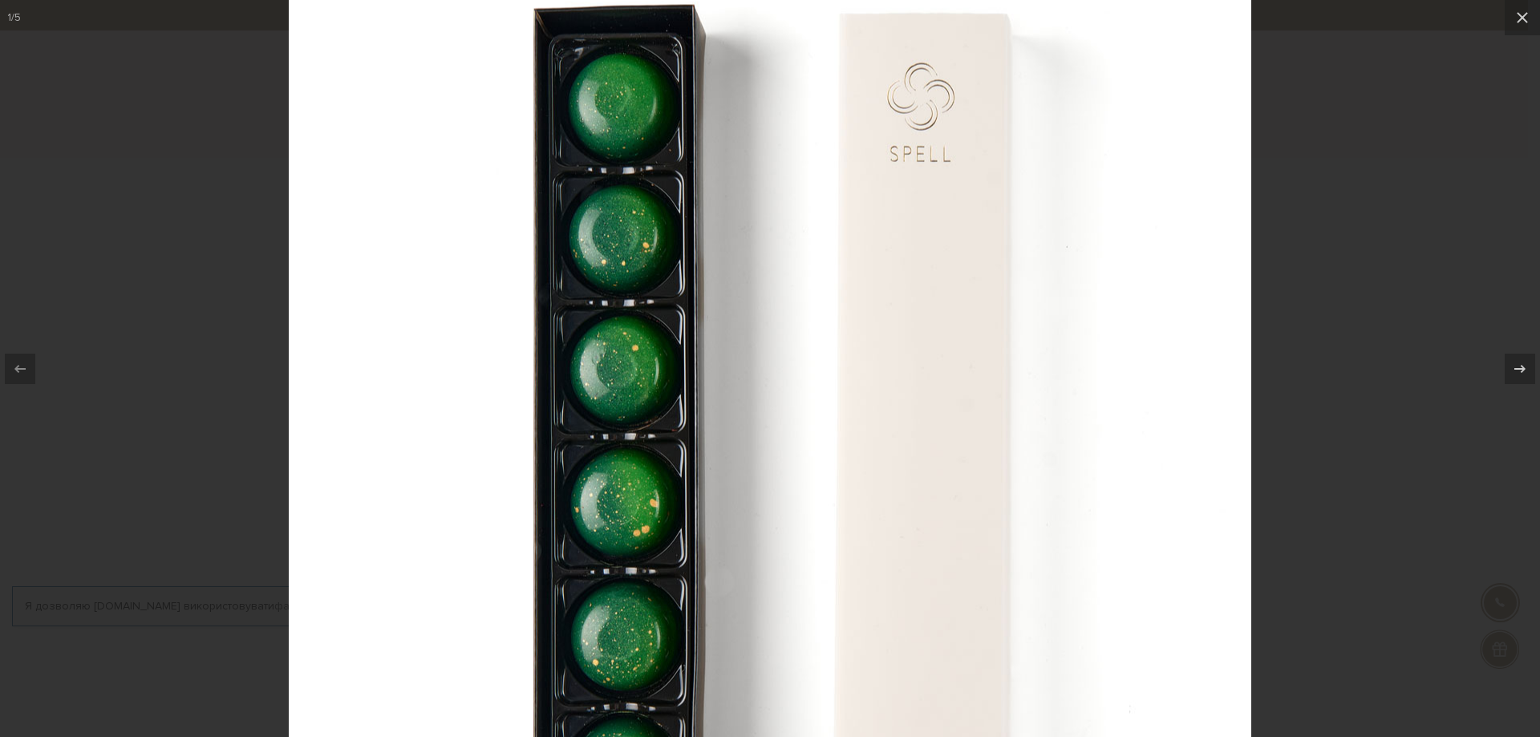
click at [1446, 488] on div at bounding box center [770, 368] width 1540 height 737
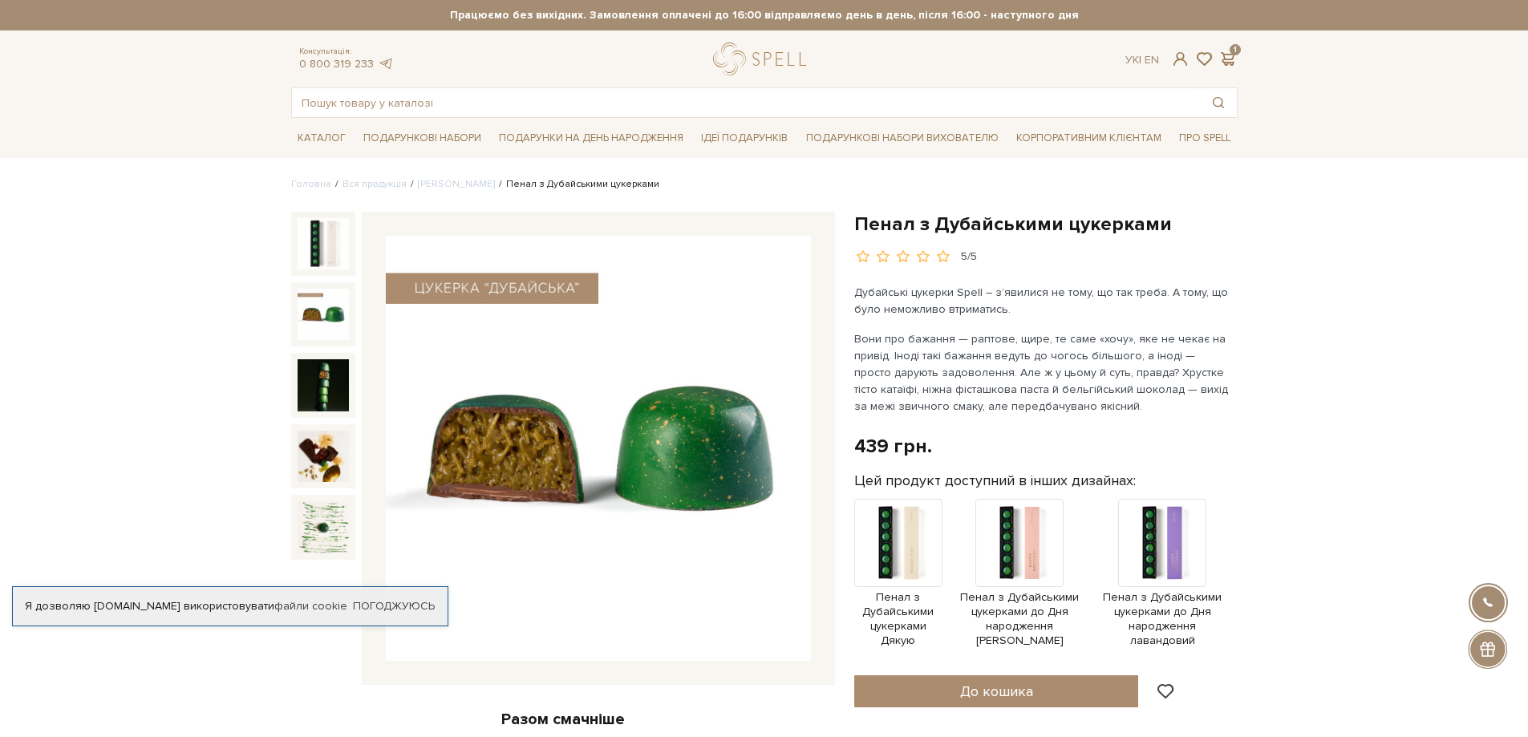
click at [331, 308] on img at bounding box center [323, 314] width 51 height 51
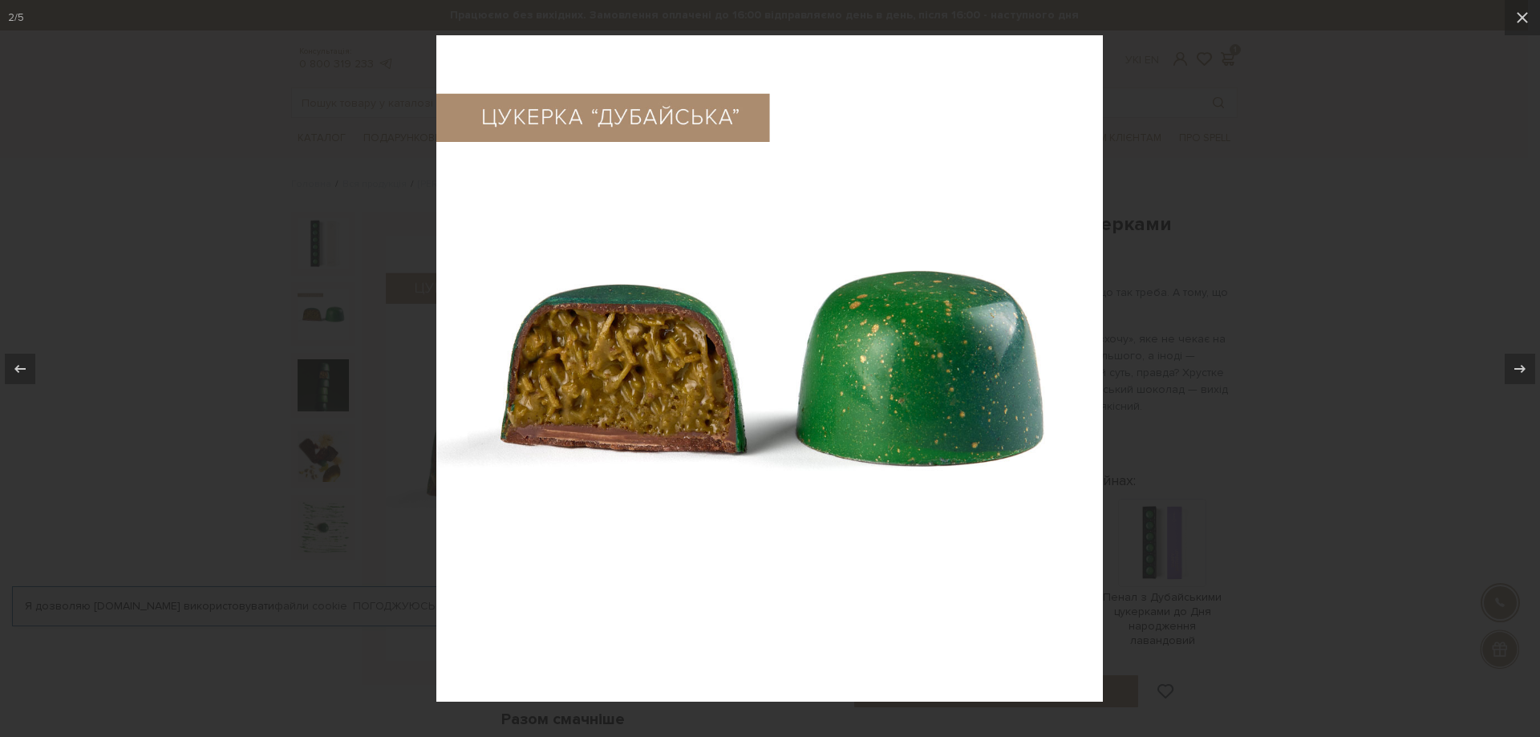
click at [330, 368] on div at bounding box center [770, 368] width 1540 height 737
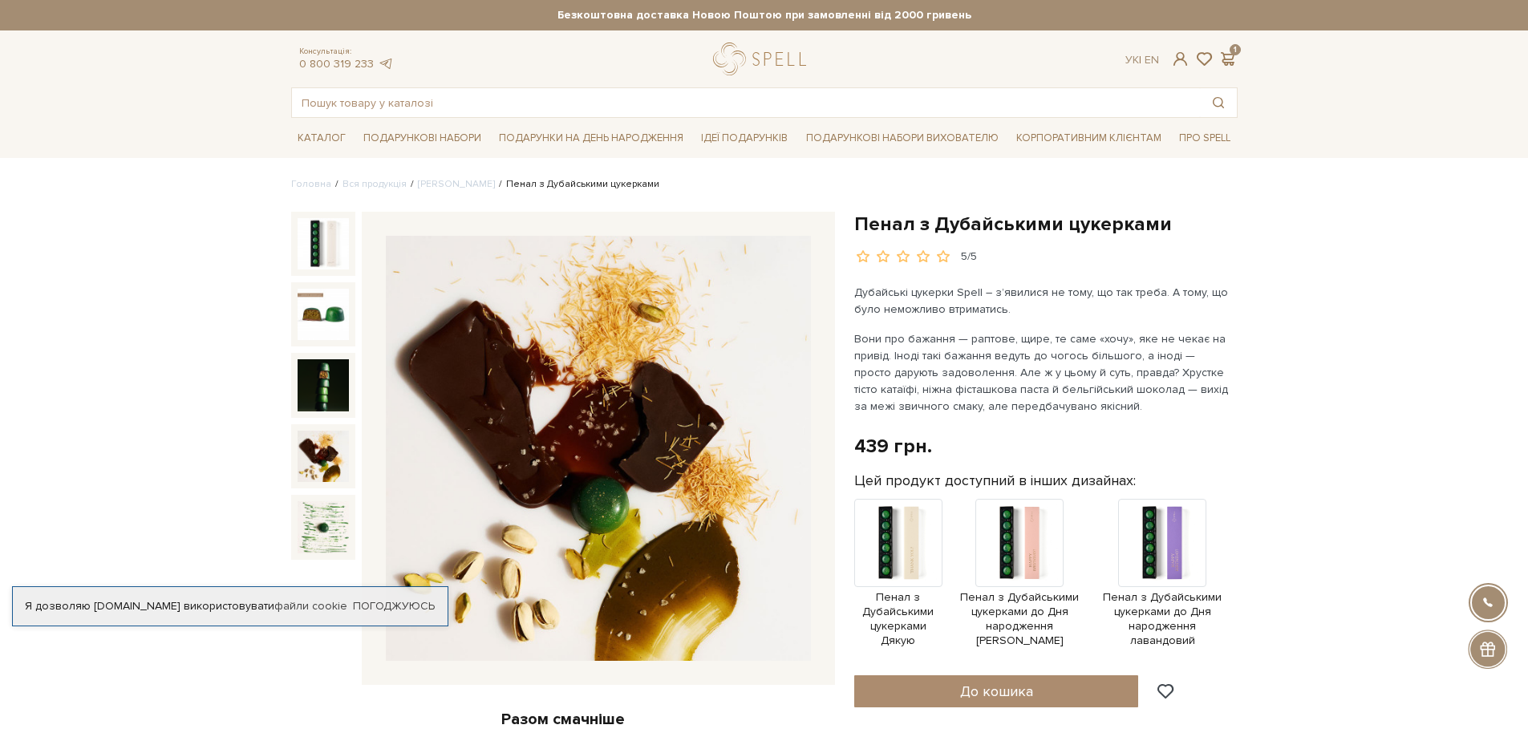
click at [315, 485] on div at bounding box center [323, 456] width 64 height 64
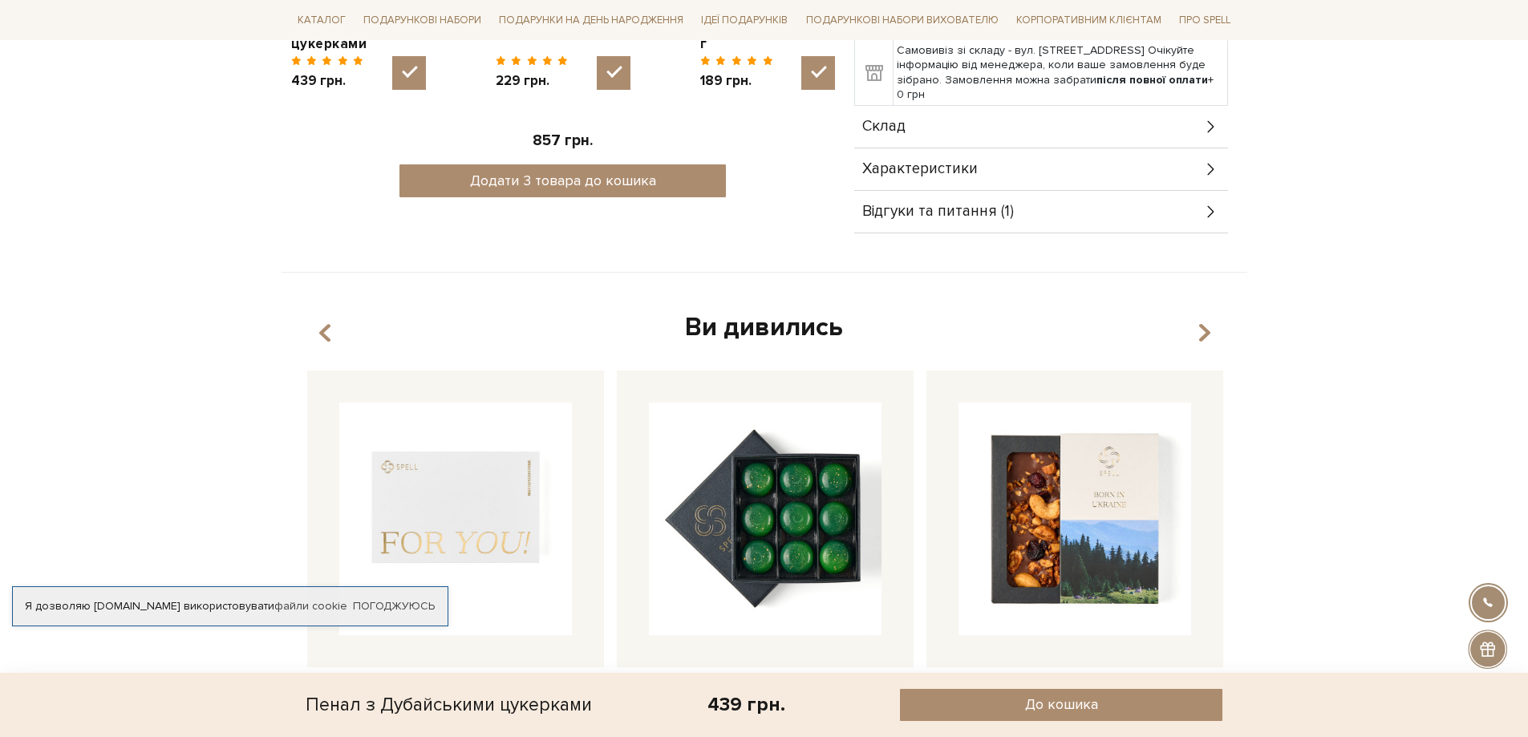
scroll to position [1043, 0]
